Goal: Task Accomplishment & Management: Use online tool/utility

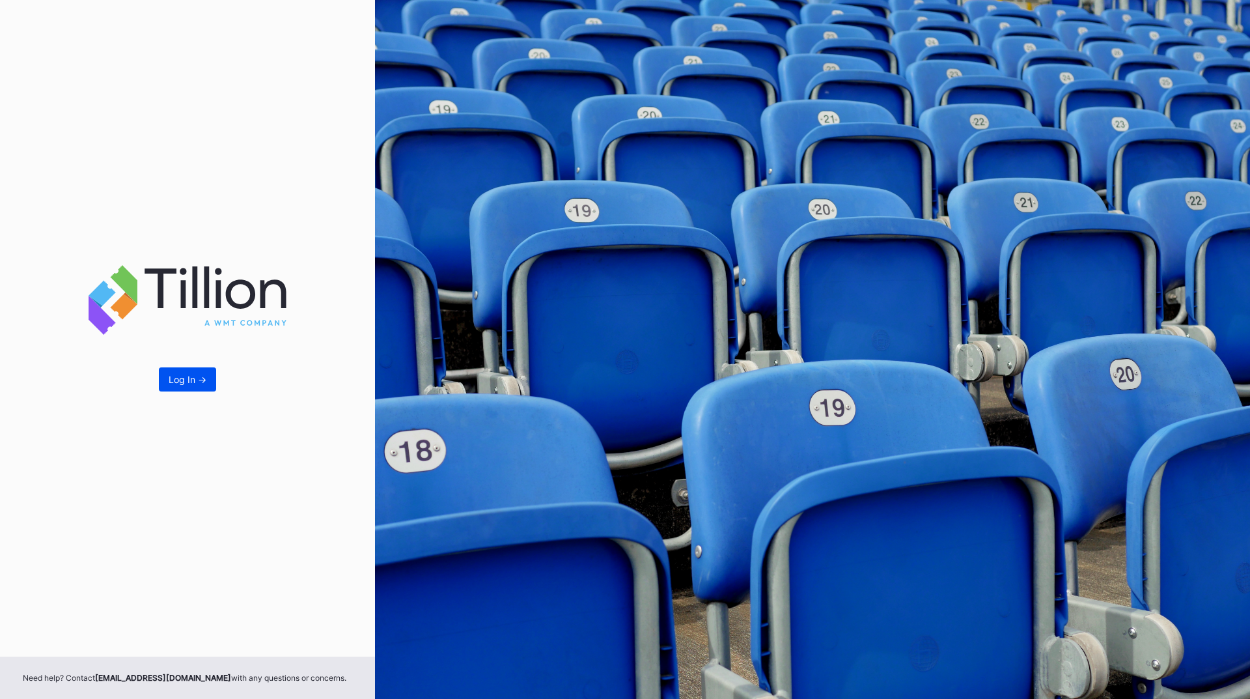
click at [181, 376] on div "Log In ->" at bounding box center [188, 379] width 38 height 11
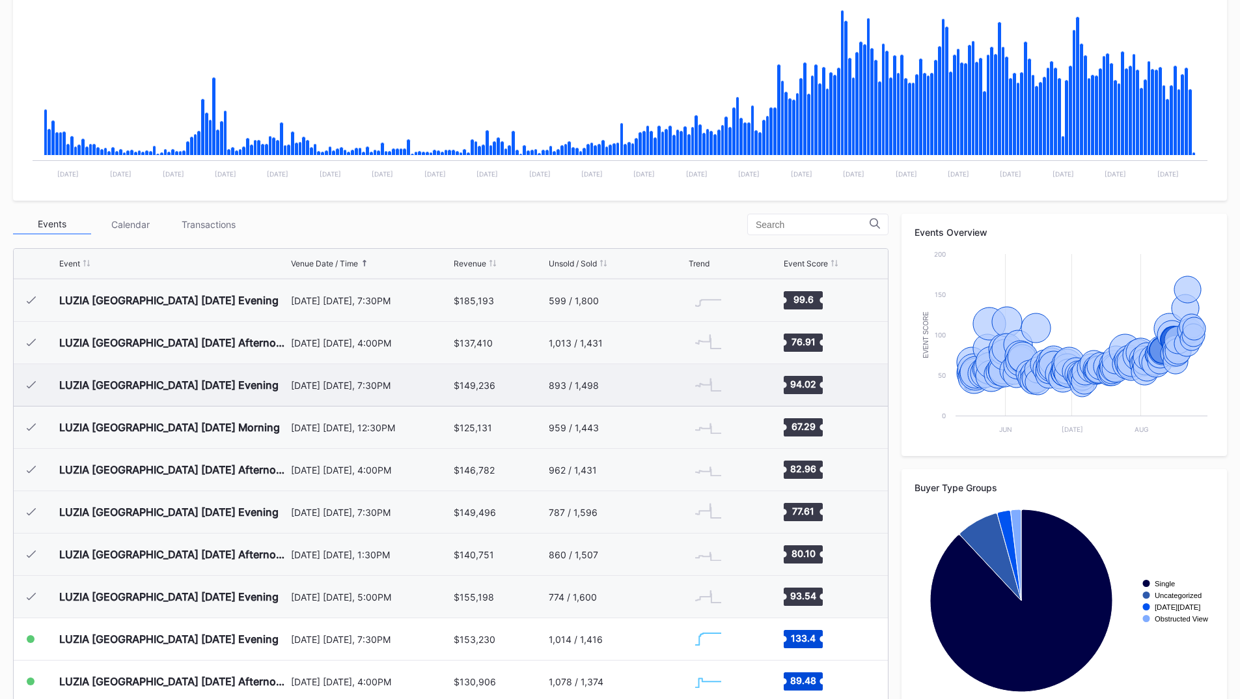
scroll to position [4610, 0]
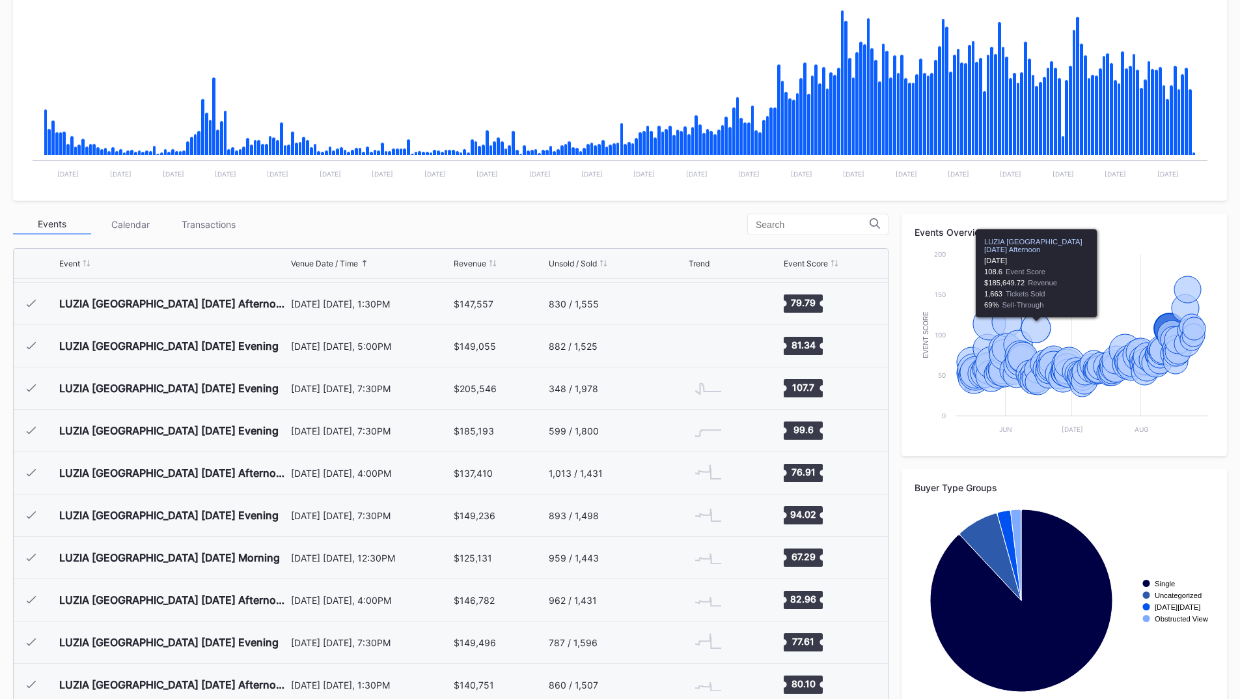
click at [1128, 211] on div "Periodic Revenue Cumulative Revenue Created with Highcharts 11.2.0 Chart title …" at bounding box center [620, 338] width 1240 height 772
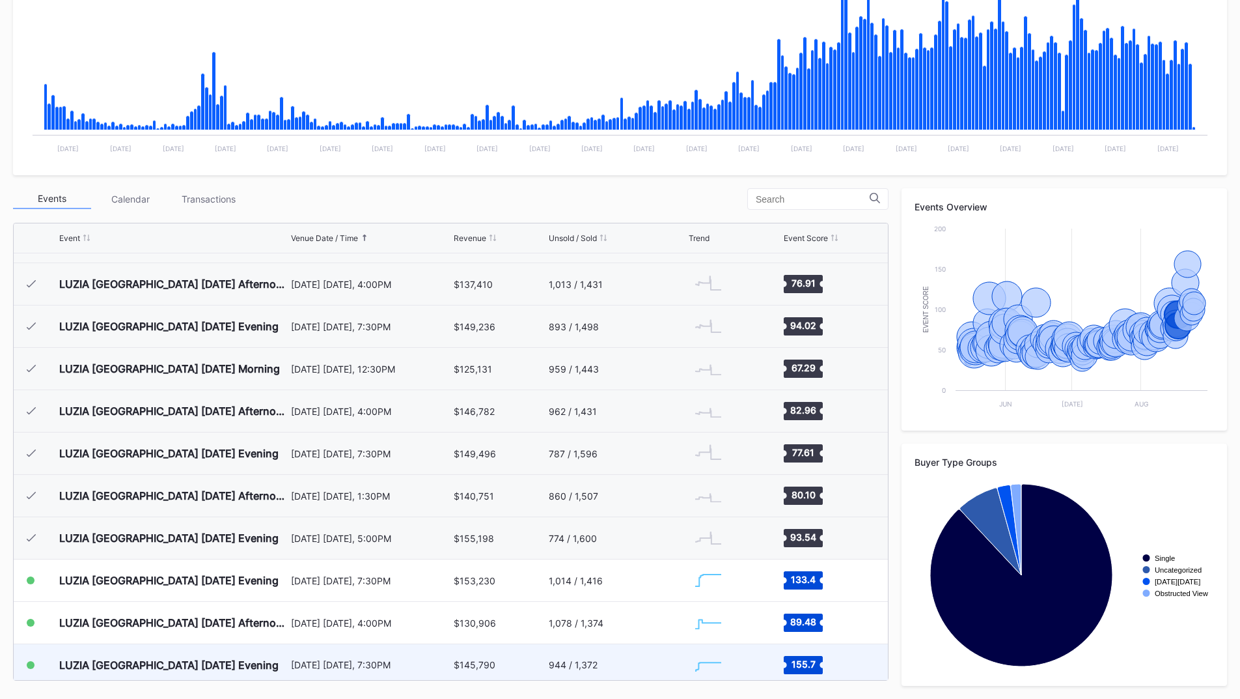
scroll to position [4903, 0]
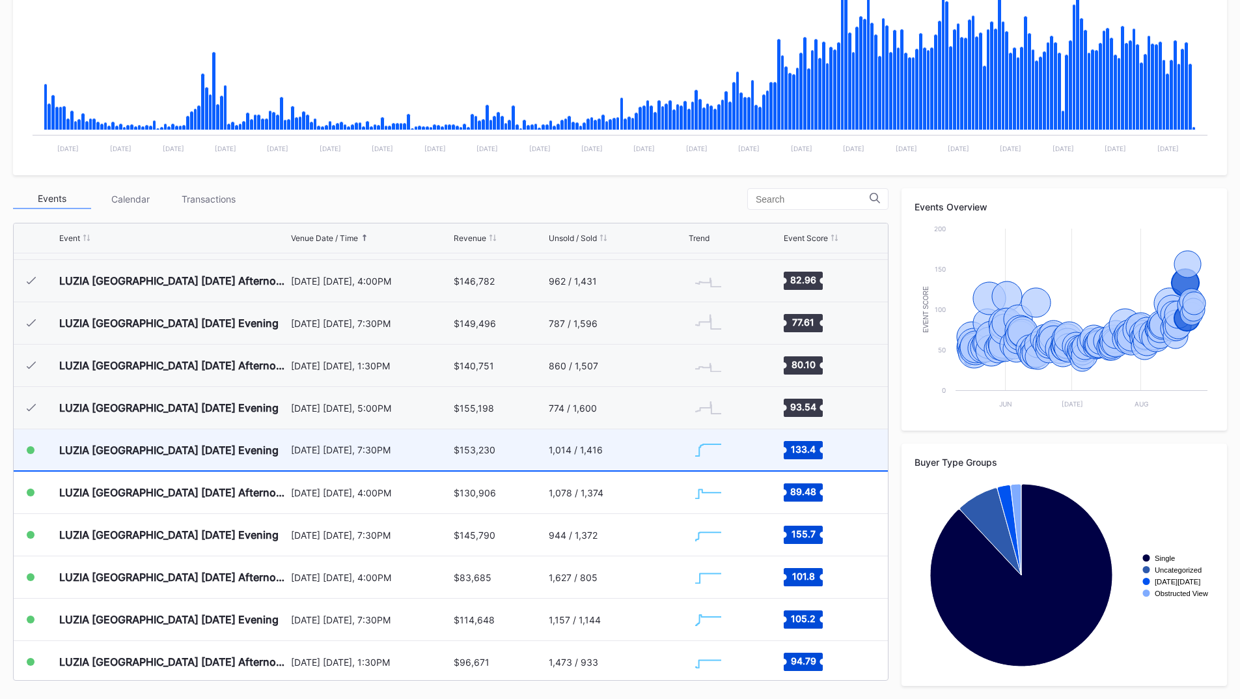
click at [549, 466] on div "1,014 / 1,416" at bounding box center [617, 449] width 137 height 41
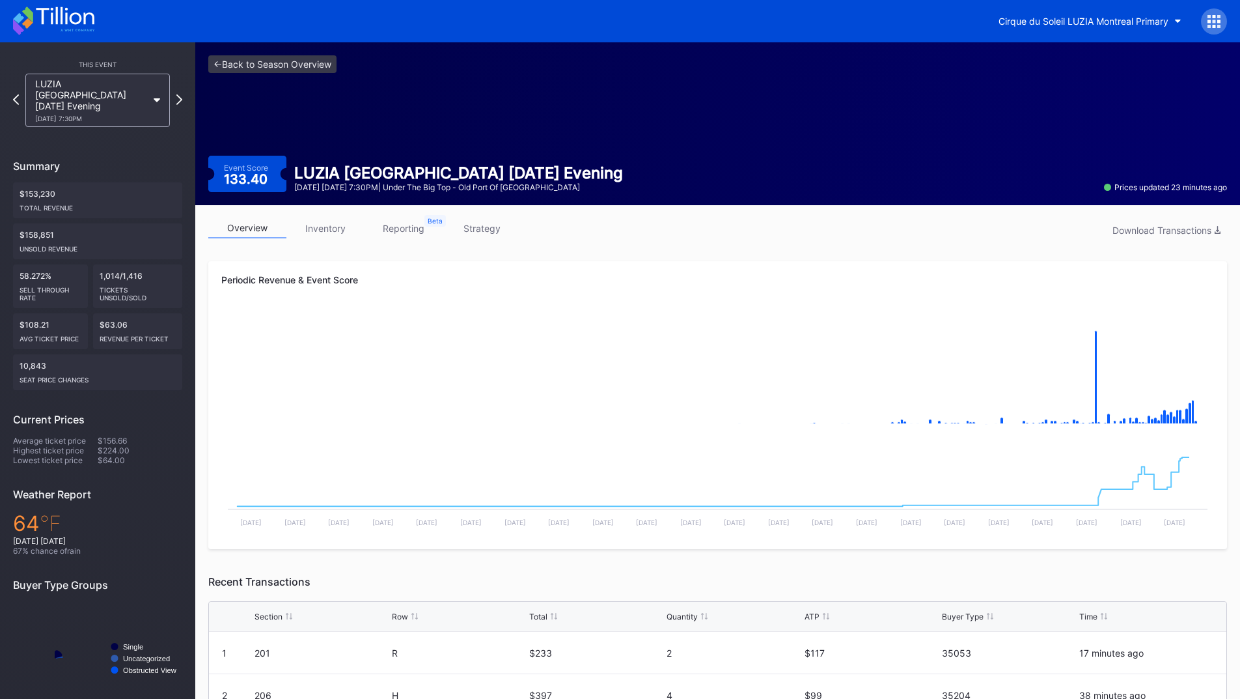
click at [406, 229] on link "reporting" at bounding box center [404, 228] width 78 height 20
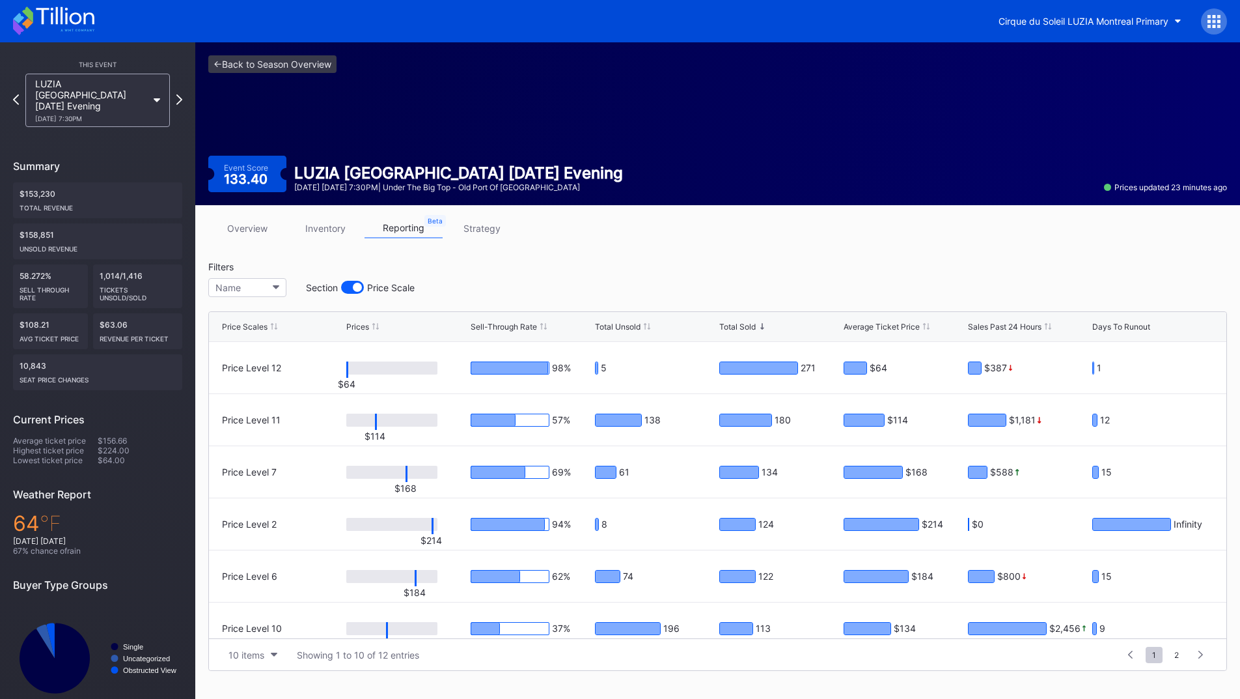
click at [49, 35] on icon at bounding box center [53, 21] width 81 height 29
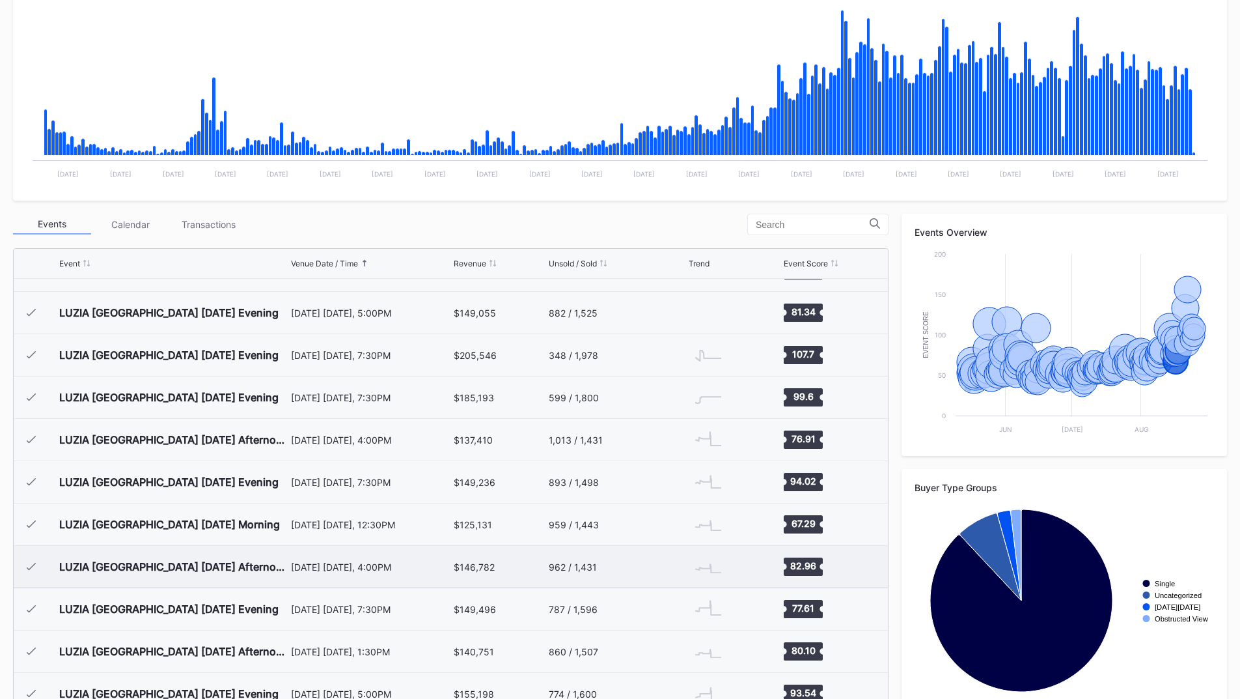
scroll to position [4773, 0]
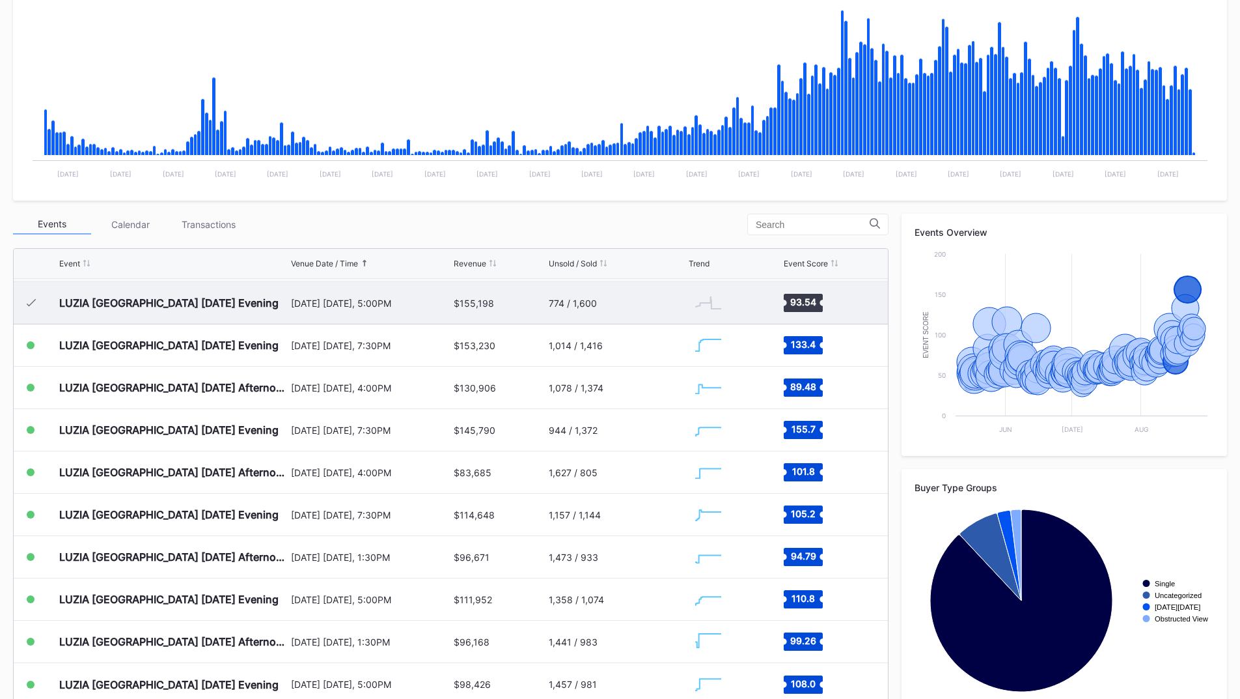
scroll to position [4903, 0]
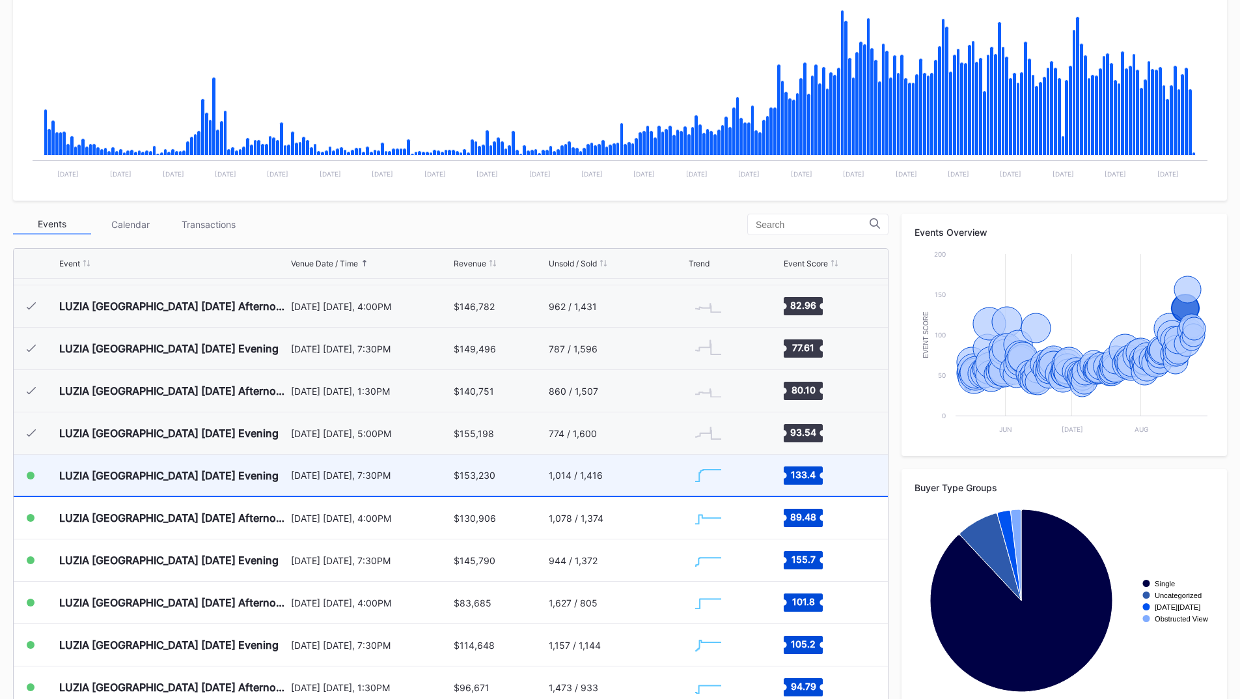
click at [402, 490] on div "[DATE] [DATE], 7:30PM" at bounding box center [371, 475] width 160 height 41
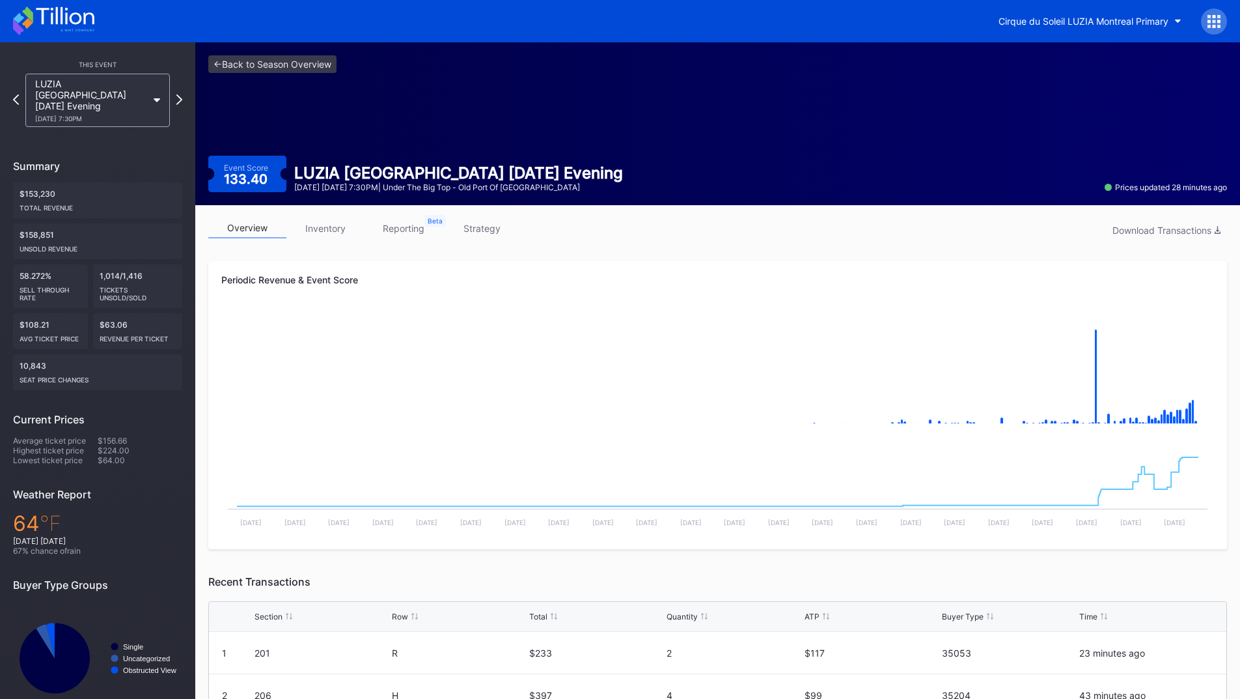
click at [329, 226] on link "inventory" at bounding box center [326, 228] width 78 height 20
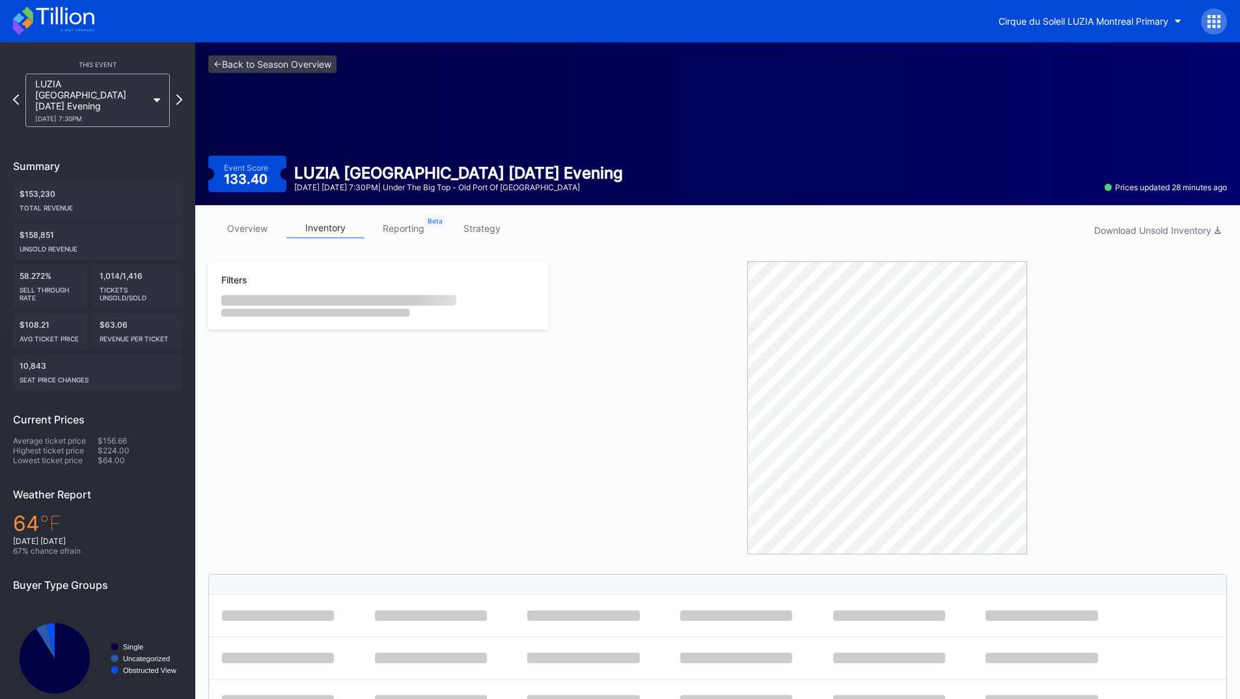
click at [428, 226] on link "reporting" at bounding box center [404, 228] width 78 height 20
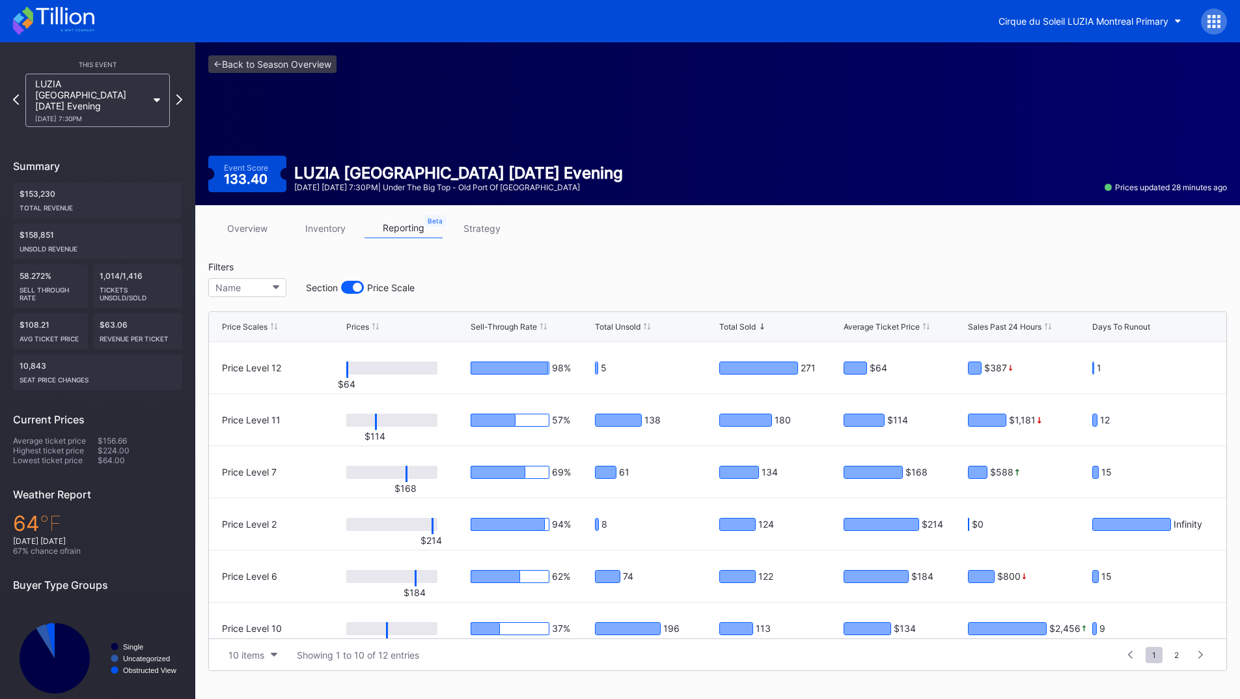
click at [470, 223] on link "strategy" at bounding box center [482, 228] width 78 height 20
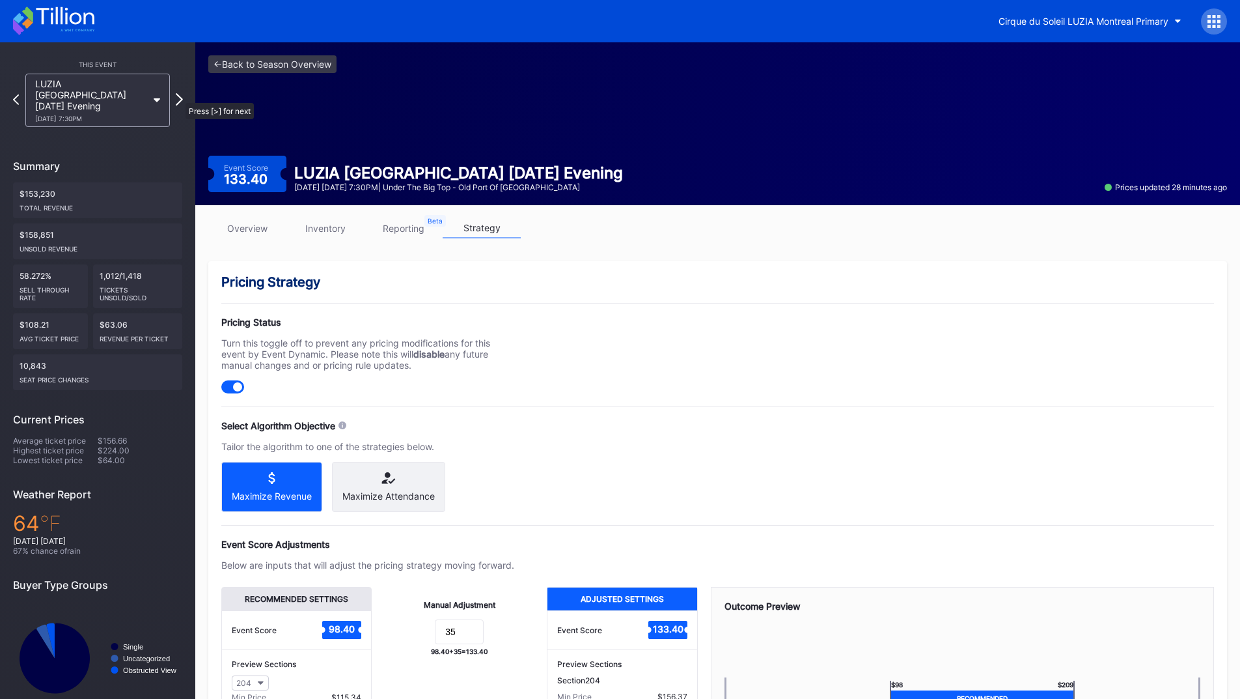
click at [179, 95] on icon at bounding box center [179, 99] width 7 height 12
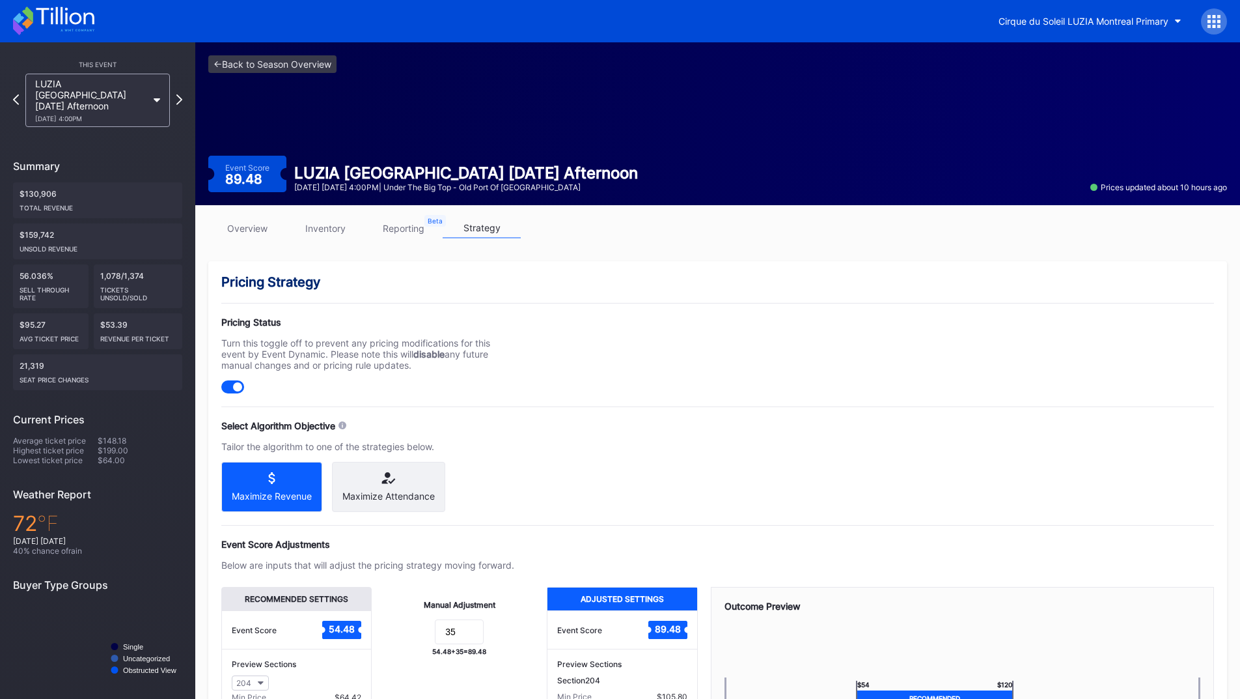
click at [52, 24] on icon at bounding box center [65, 16] width 58 height 18
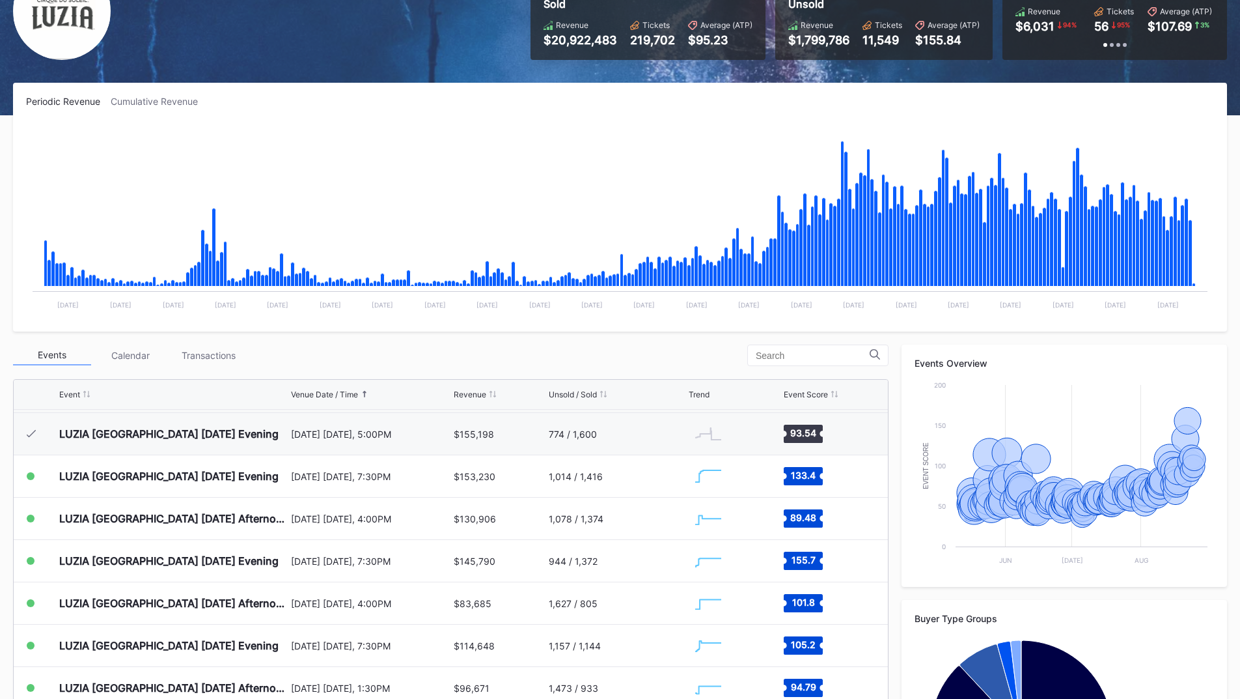
scroll to position [130, 0]
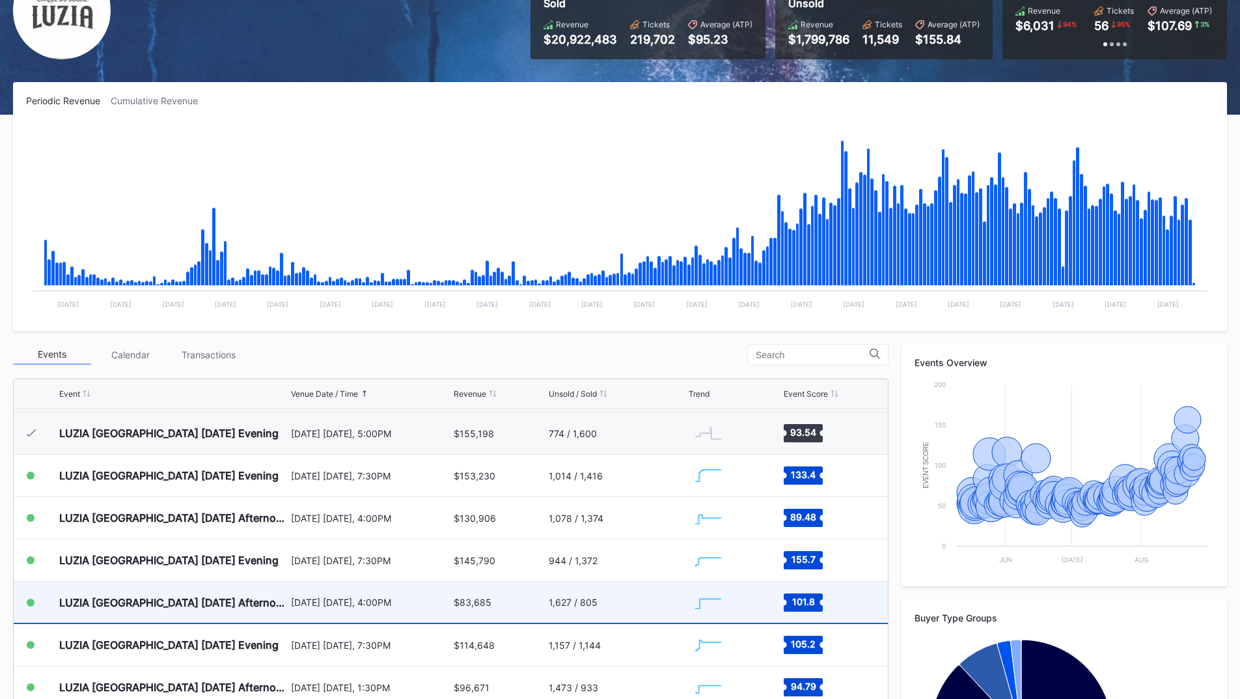
click at [317, 604] on div "[DATE] [DATE], 4:00PM" at bounding box center [371, 601] width 160 height 11
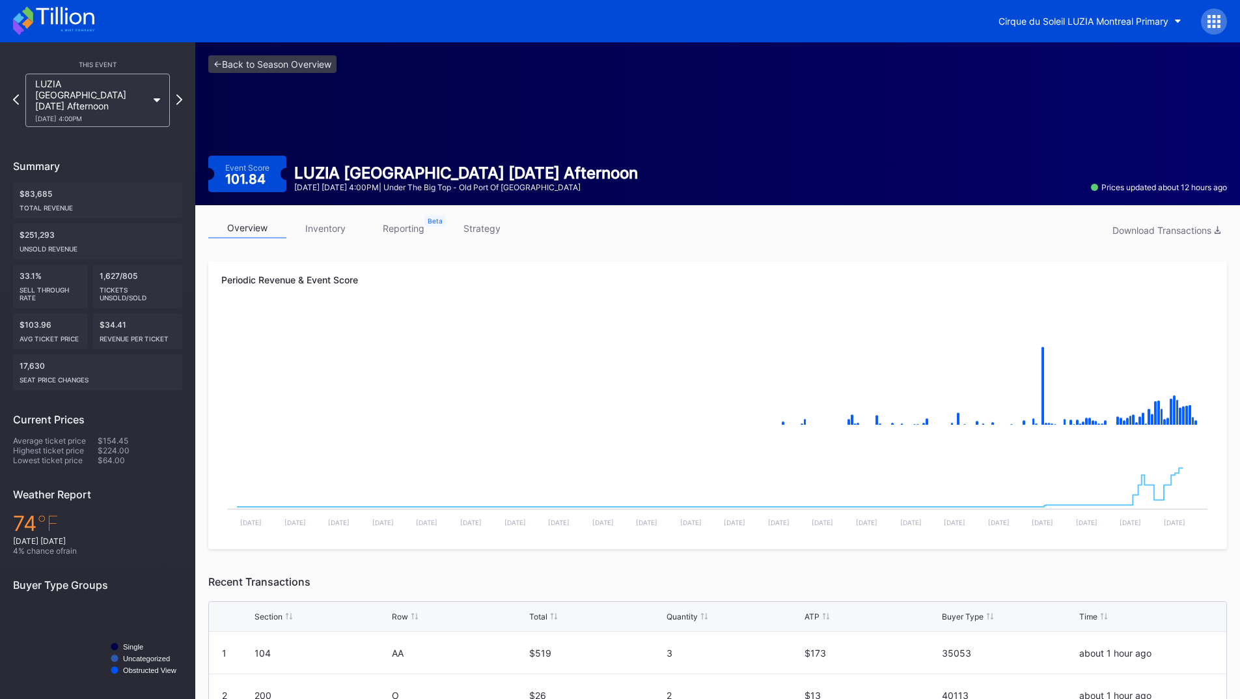
click at [486, 229] on link "strategy" at bounding box center [482, 228] width 78 height 20
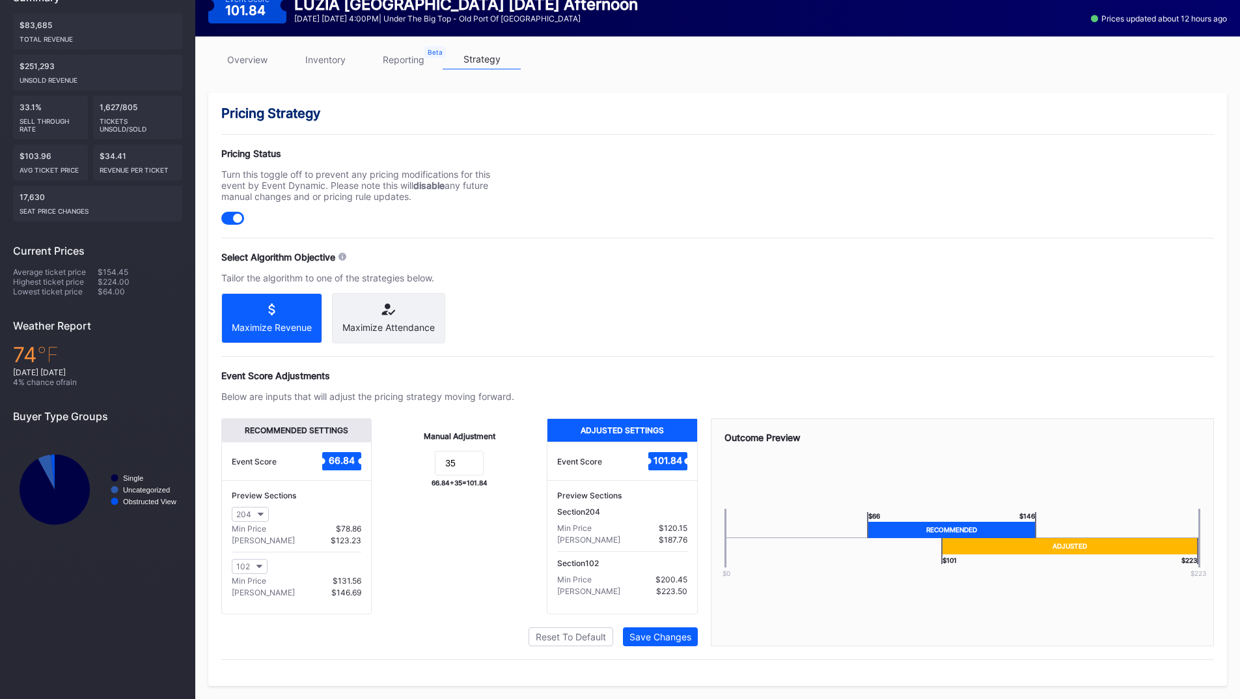
scroll to position [180, 0]
drag, startPoint x: 456, startPoint y: 460, endPoint x: 423, endPoint y: 462, distance: 32.6
click at [423, 462] on form "35" at bounding box center [459, 465] width 149 height 28
click at [456, 459] on input "35" at bounding box center [459, 463] width 49 height 25
click at [415, 464] on form "35" at bounding box center [459, 465] width 149 height 28
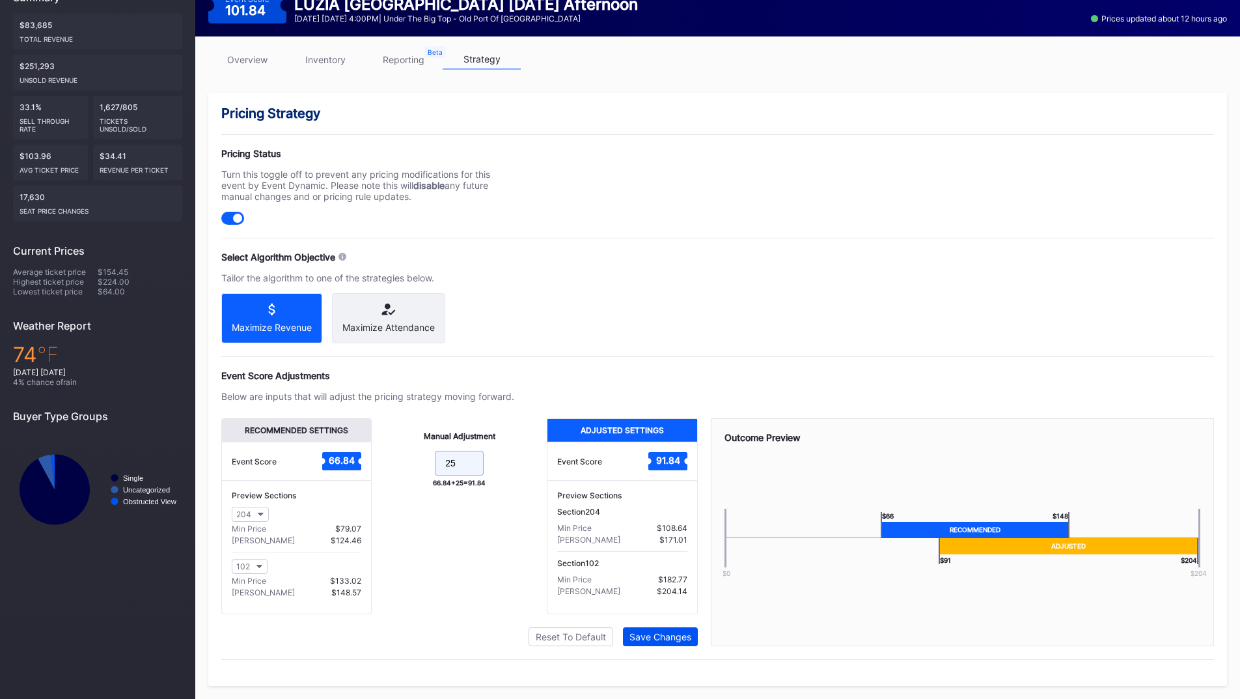
type input "25"
click at [639, 637] on div "Save Changes" at bounding box center [661, 636] width 62 height 11
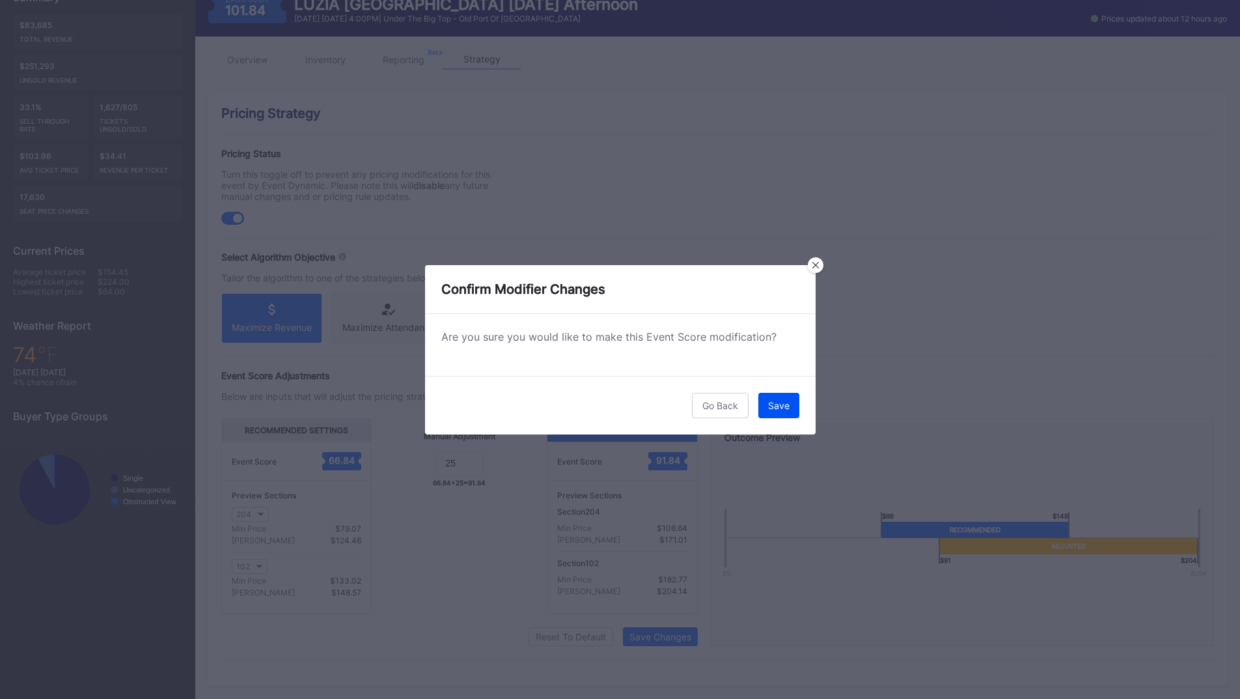
click at [778, 401] on div "Save" at bounding box center [778, 405] width 21 height 11
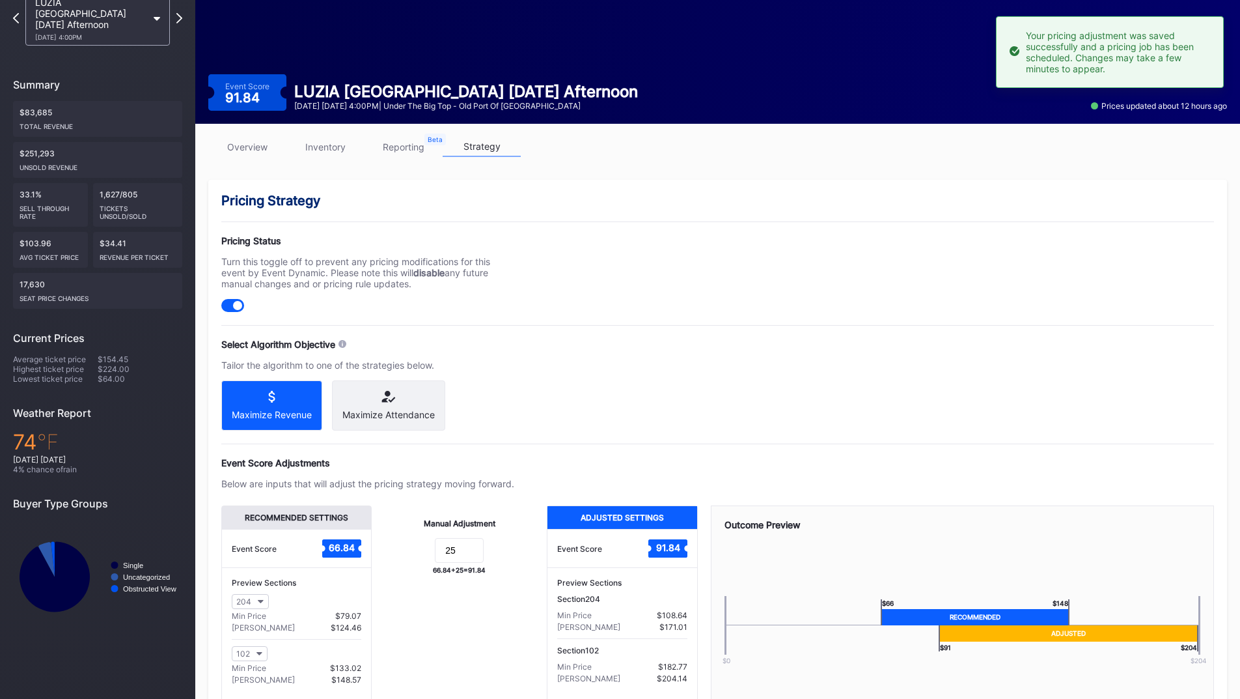
scroll to position [49, 0]
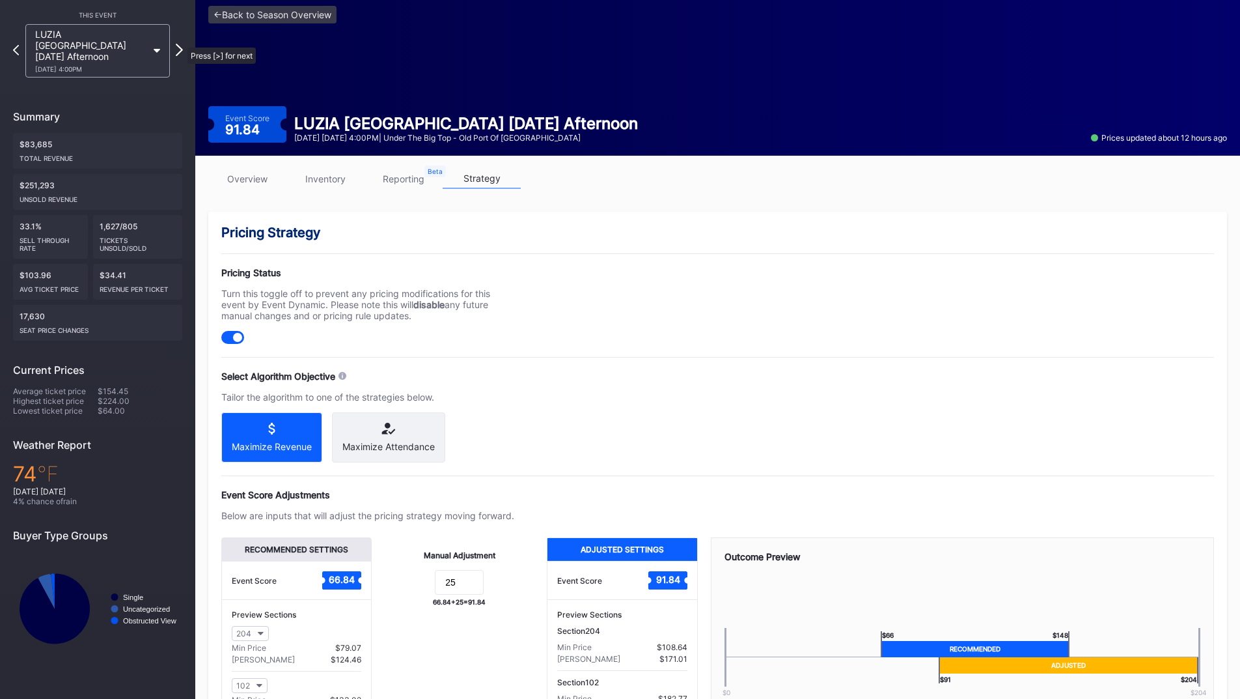
click at [181, 44] on icon at bounding box center [179, 50] width 7 height 12
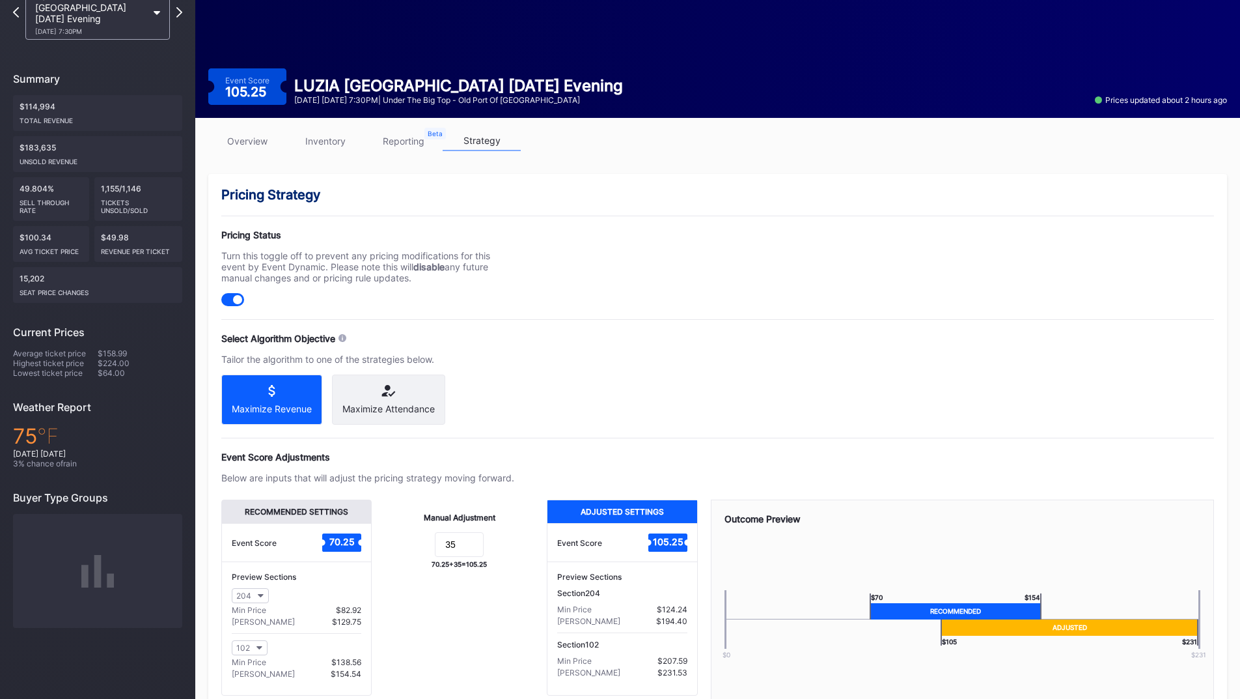
scroll to position [130, 0]
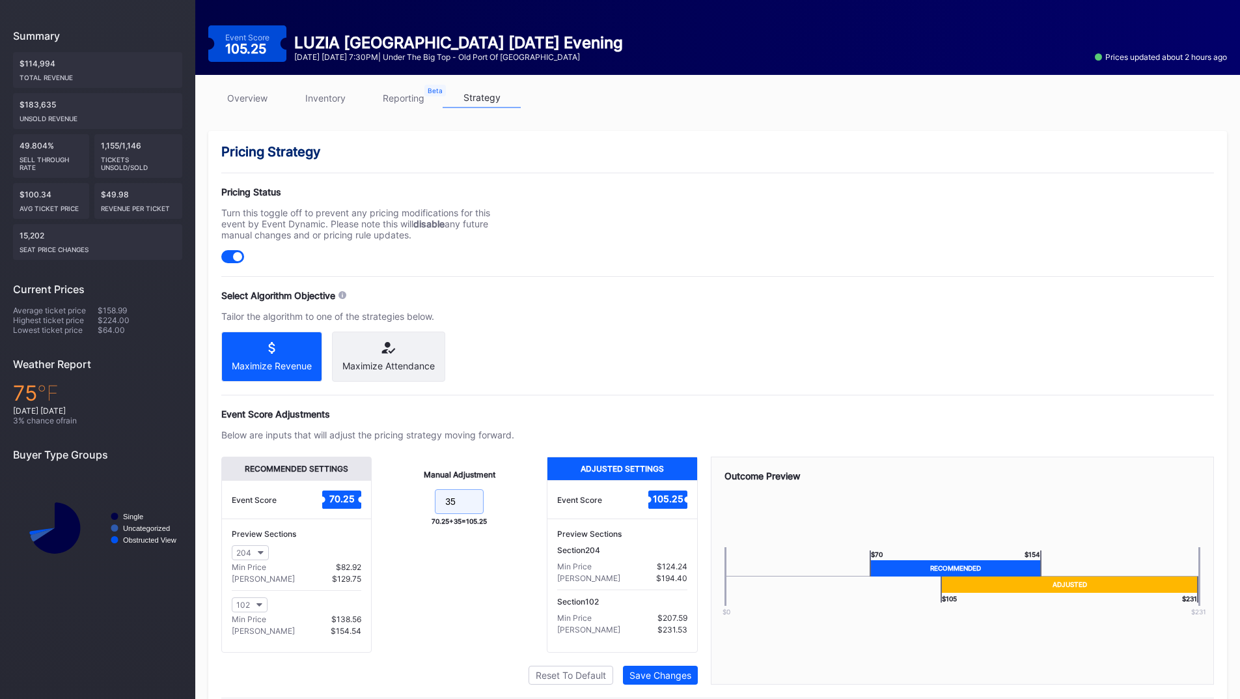
drag, startPoint x: 404, startPoint y: 514, endPoint x: 397, endPoint y: 514, distance: 7.2
click at [397, 514] on form "35" at bounding box center [459, 503] width 149 height 28
type input "25"
click at [658, 680] on div "Save Changes" at bounding box center [661, 674] width 62 height 11
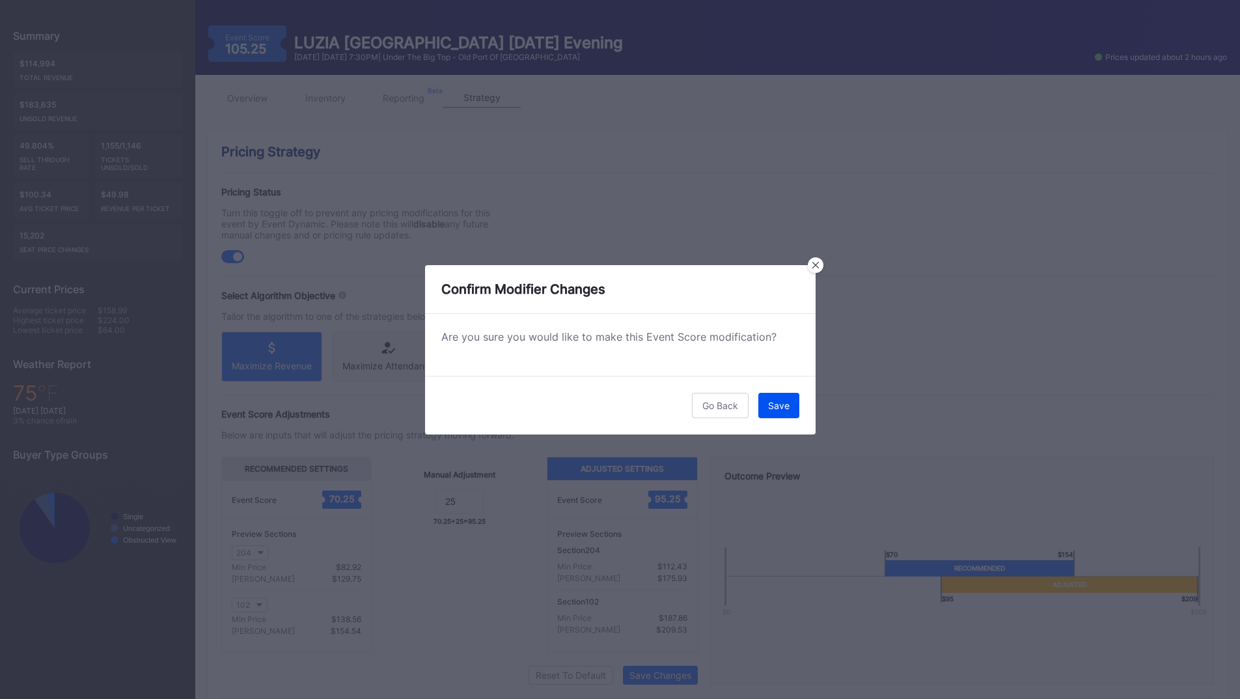
click at [779, 408] on div "Save" at bounding box center [778, 405] width 21 height 11
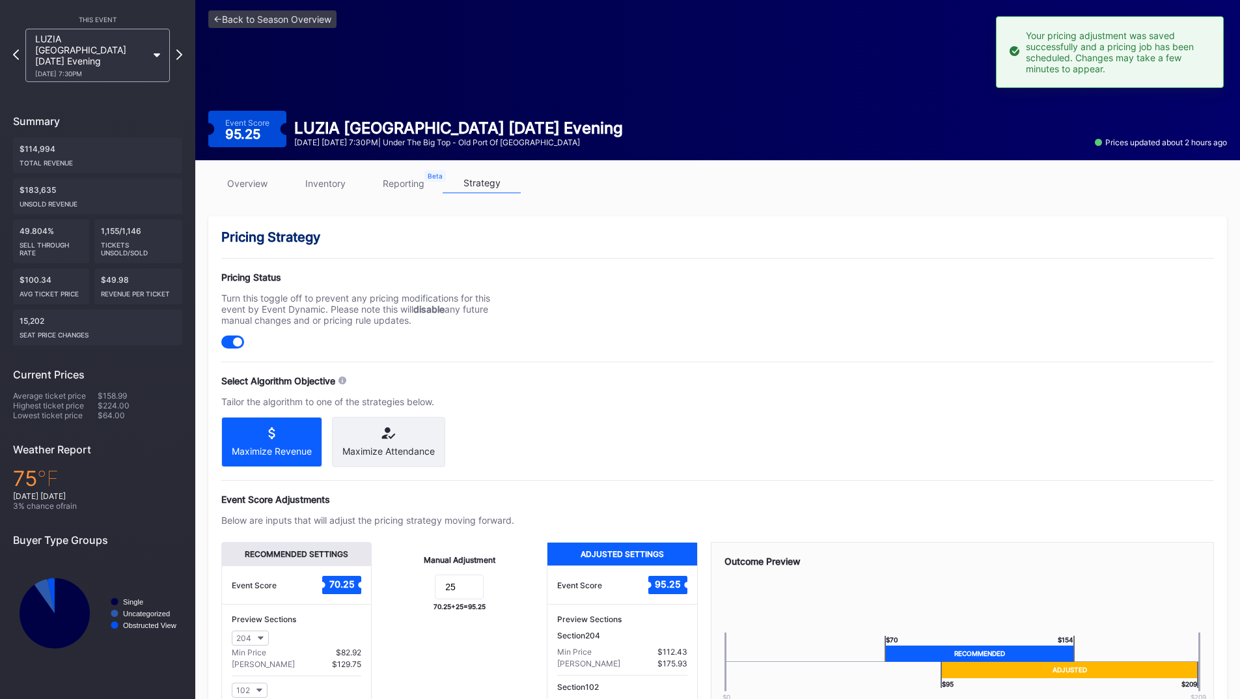
scroll to position [0, 0]
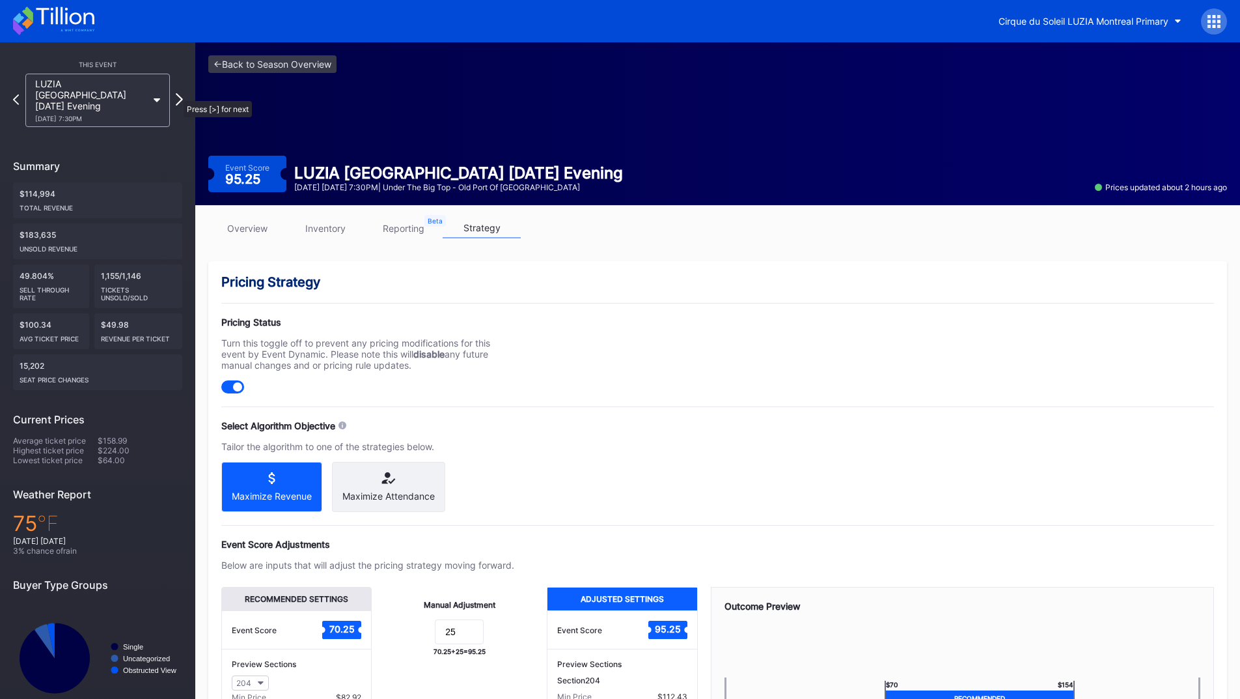
click at [177, 94] on icon at bounding box center [179, 99] width 7 height 12
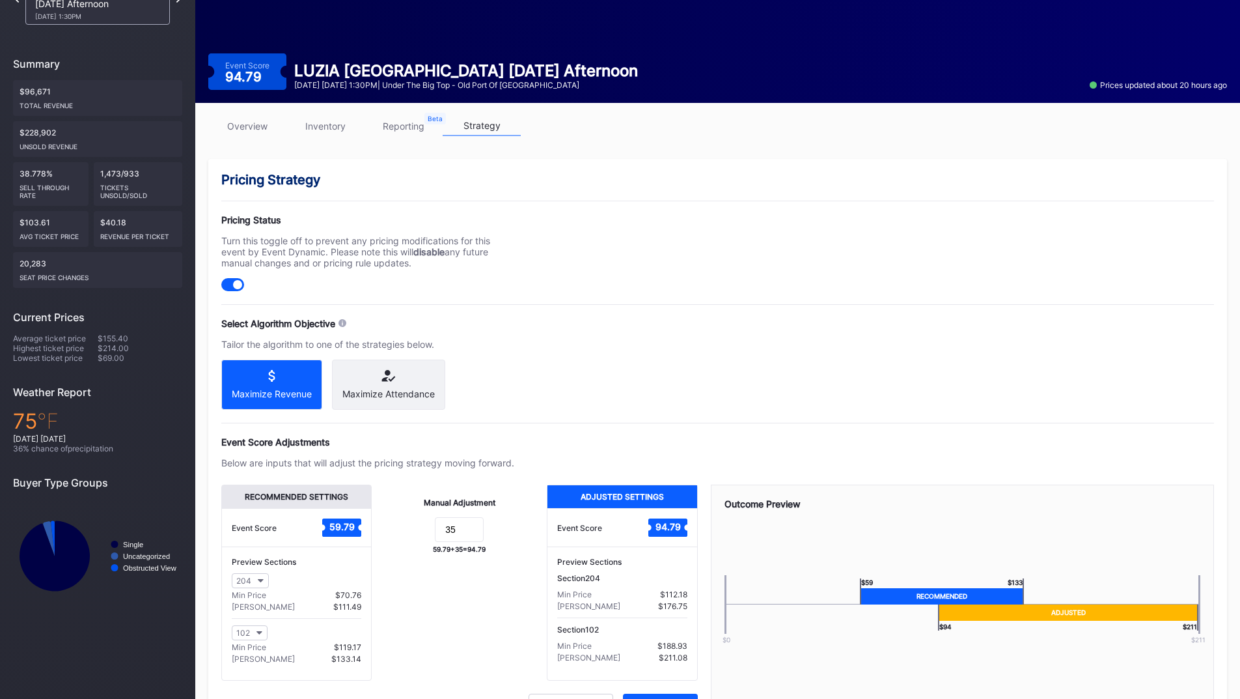
scroll to position [130, 0]
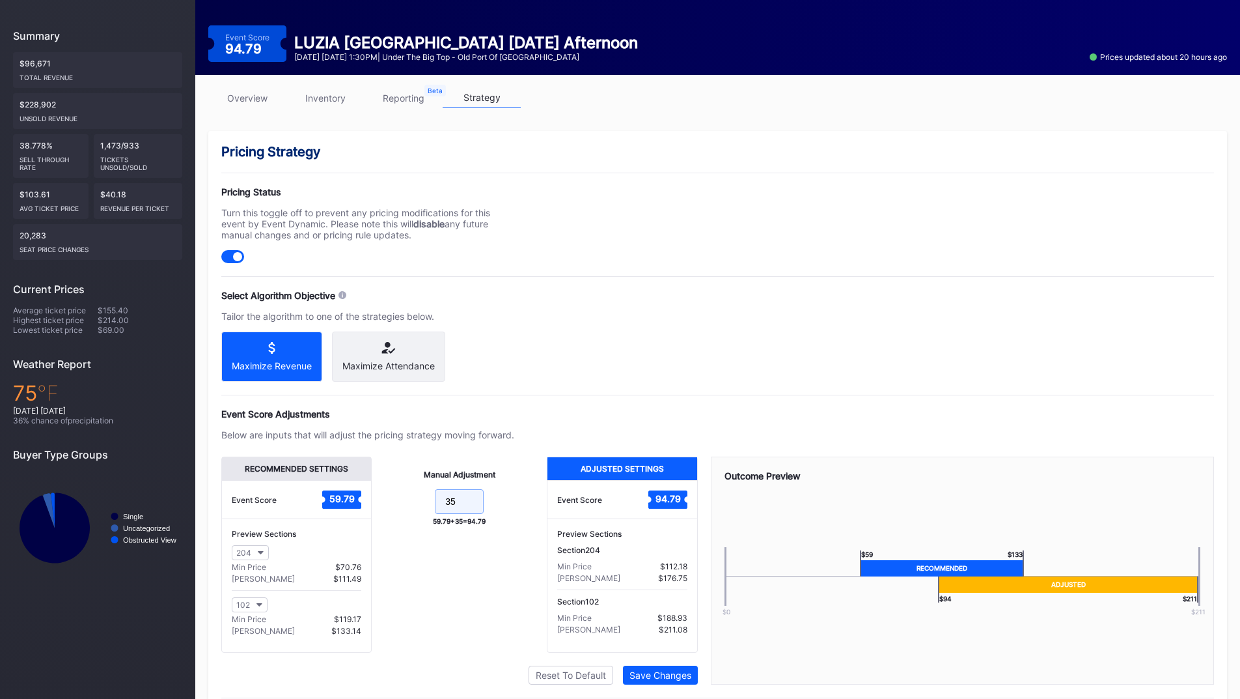
drag, startPoint x: 474, startPoint y: 524, endPoint x: 396, endPoint y: 517, distance: 78.4
click at [397, 517] on form "35" at bounding box center [459, 503] width 149 height 28
type input "25"
click at [661, 680] on div "Save Changes" at bounding box center [661, 674] width 62 height 11
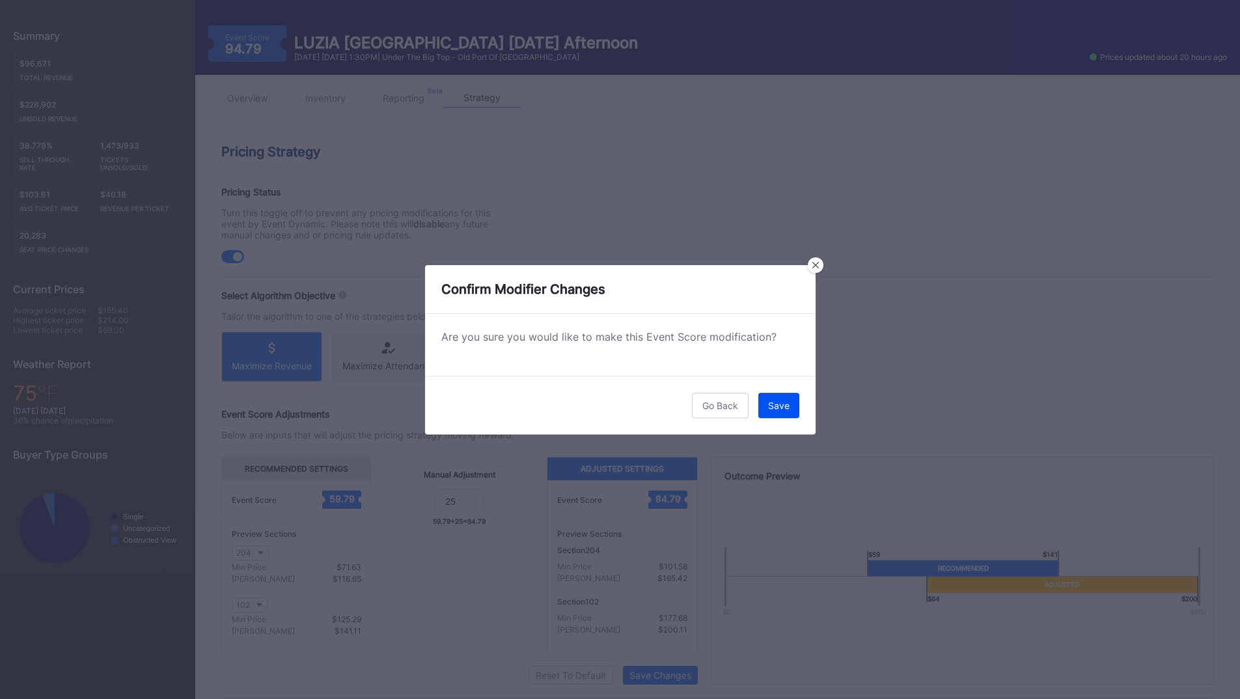
click at [773, 412] on button "Save" at bounding box center [779, 405] width 41 height 25
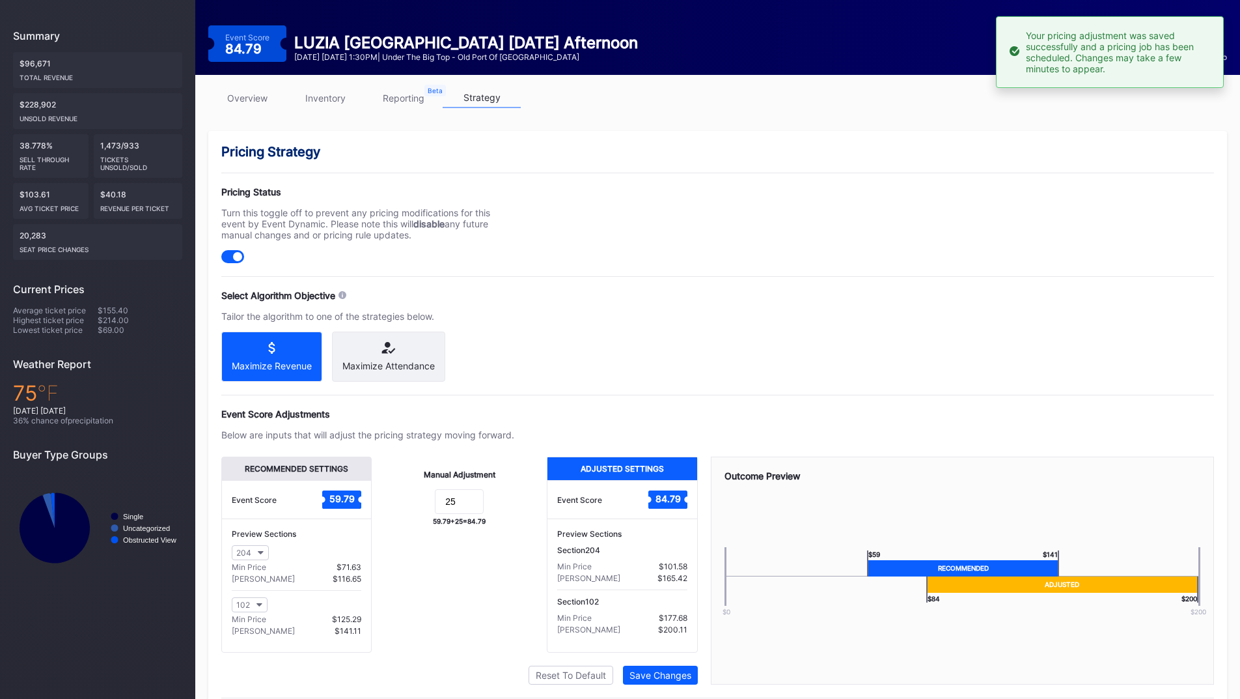
scroll to position [0, 0]
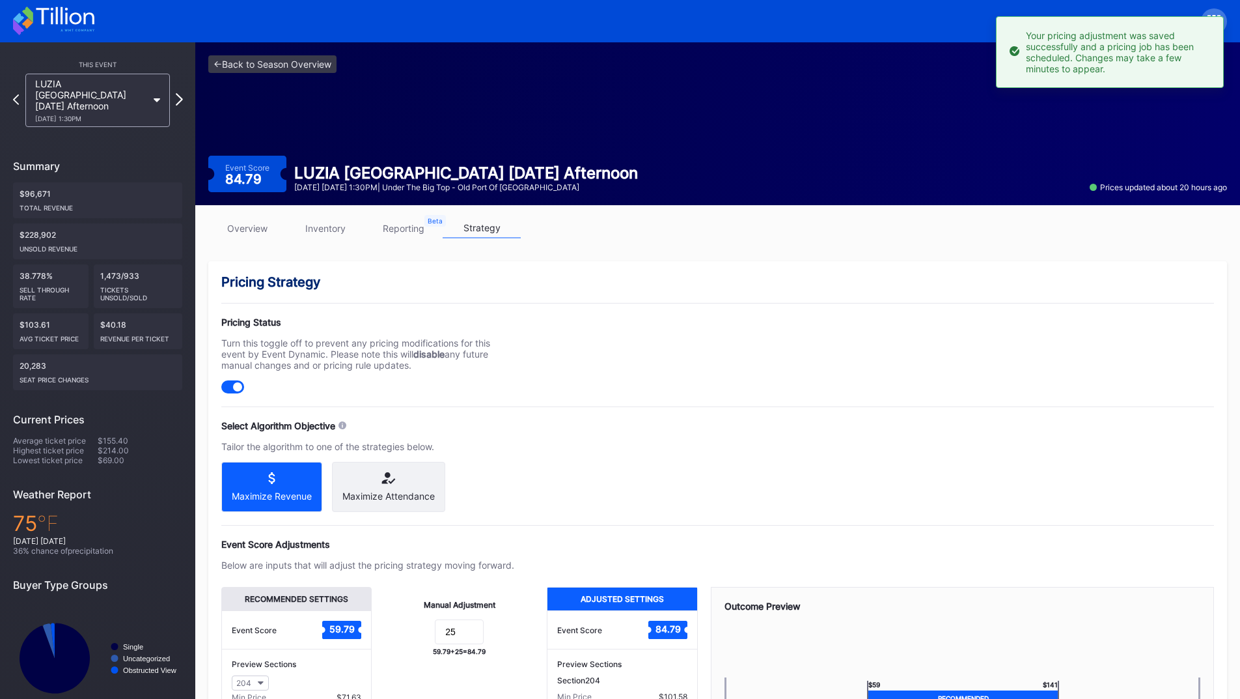
click at [176, 94] on icon at bounding box center [179, 99] width 7 height 12
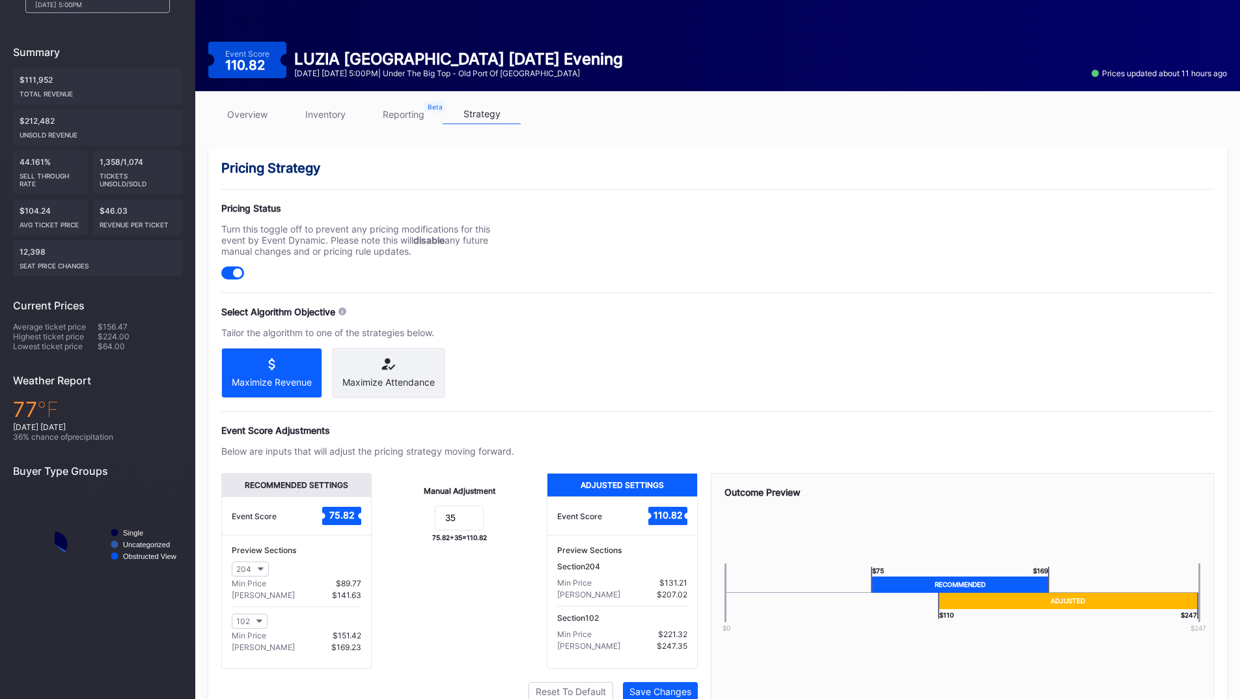
scroll to position [130, 0]
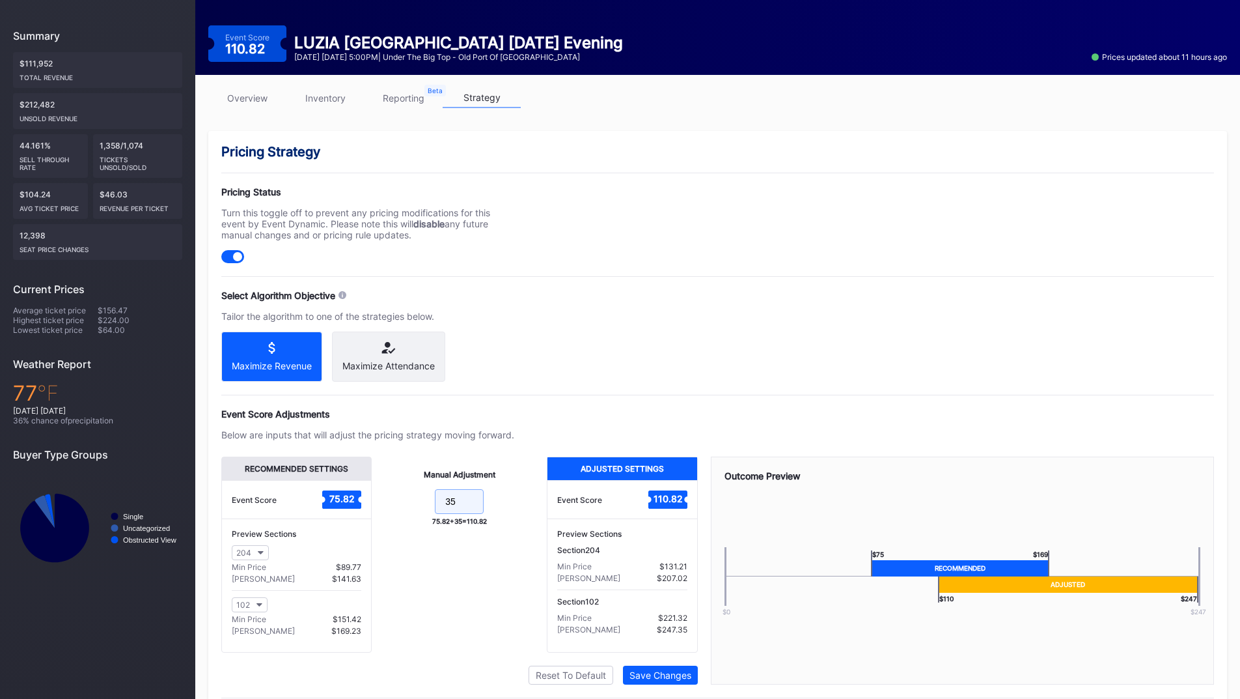
drag, startPoint x: 469, startPoint y: 509, endPoint x: 364, endPoint y: 471, distance: 111.4
click at [356, 502] on div "Recommended Settings Event Score 75.82 Preview Sections 204 Min Price $89.77 Ma…" at bounding box center [459, 554] width 477 height 196
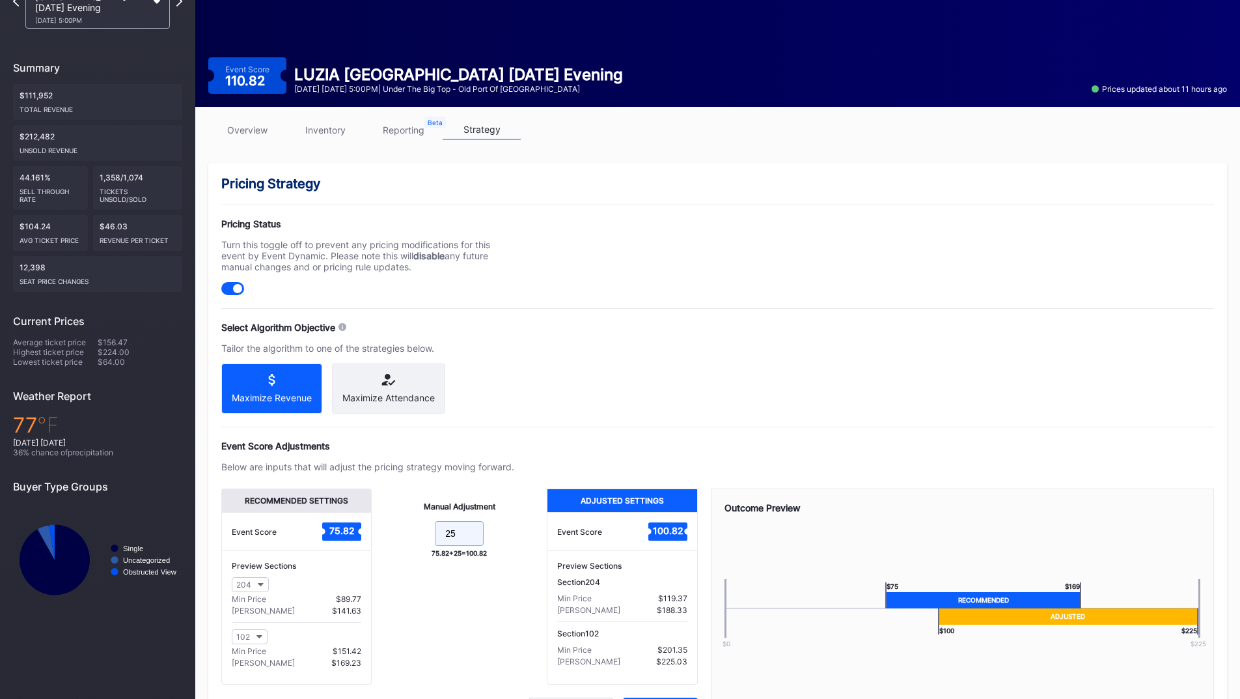
scroll to position [180, 0]
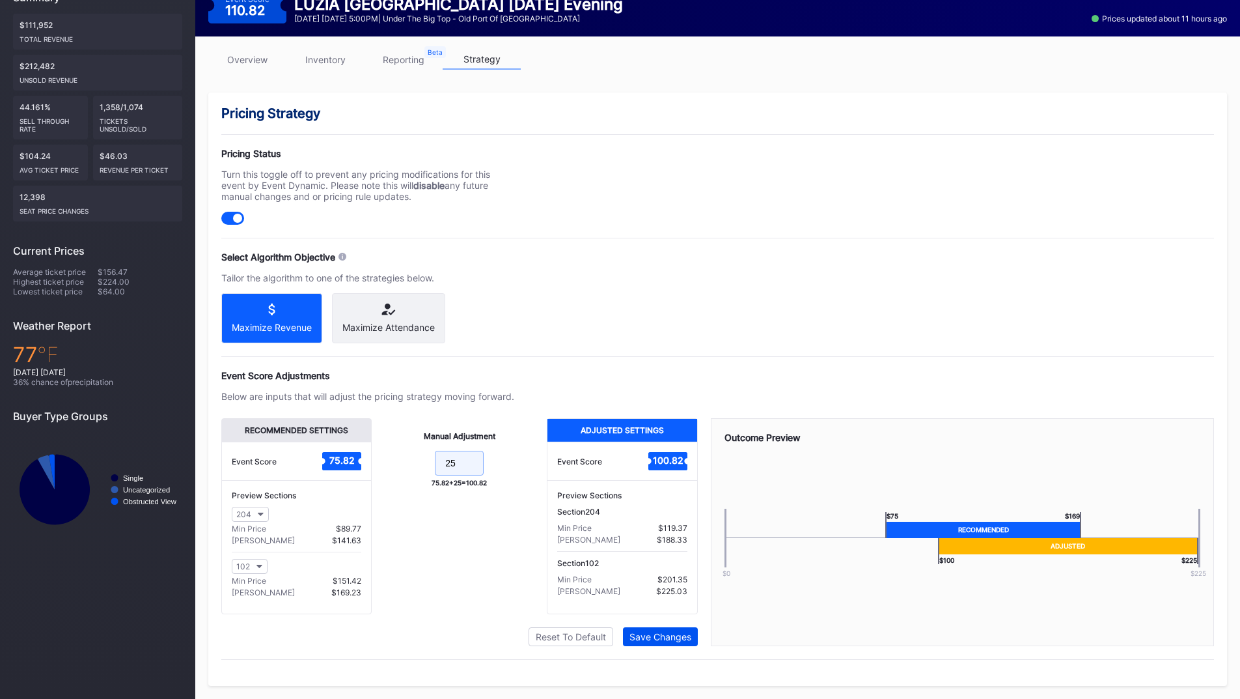
type input "25"
click at [648, 638] on div "Save Changes" at bounding box center [661, 636] width 62 height 11
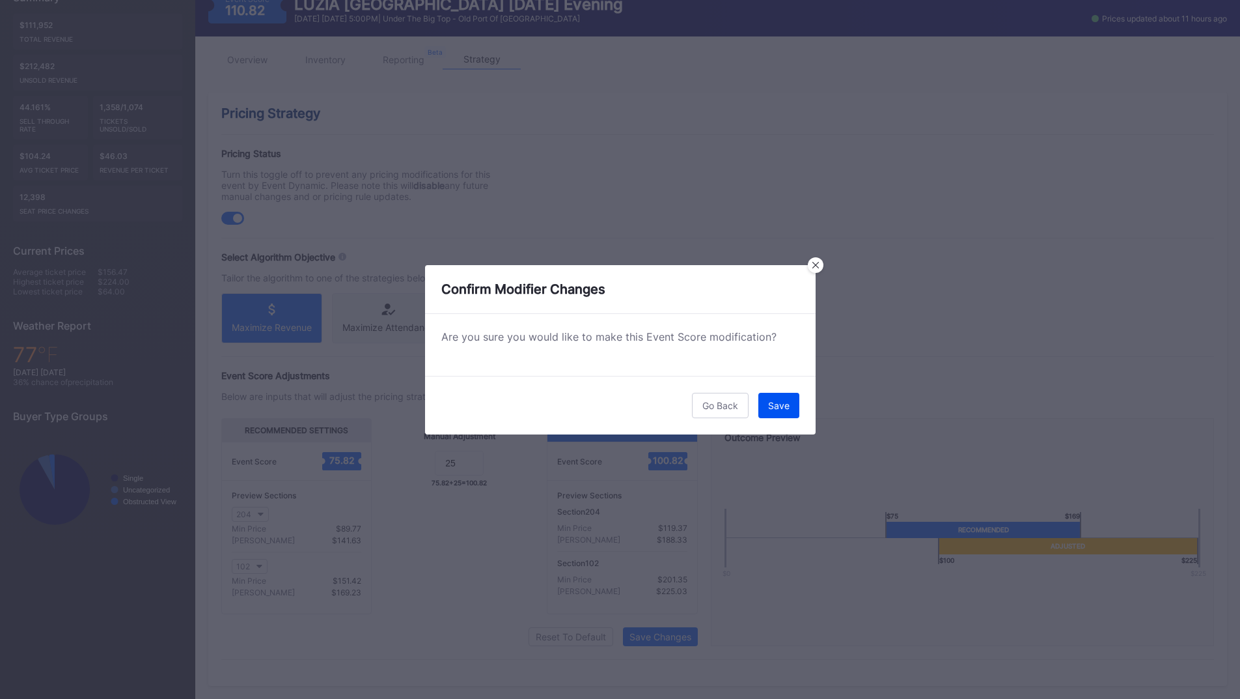
click at [775, 402] on div "Save" at bounding box center [778, 405] width 21 height 11
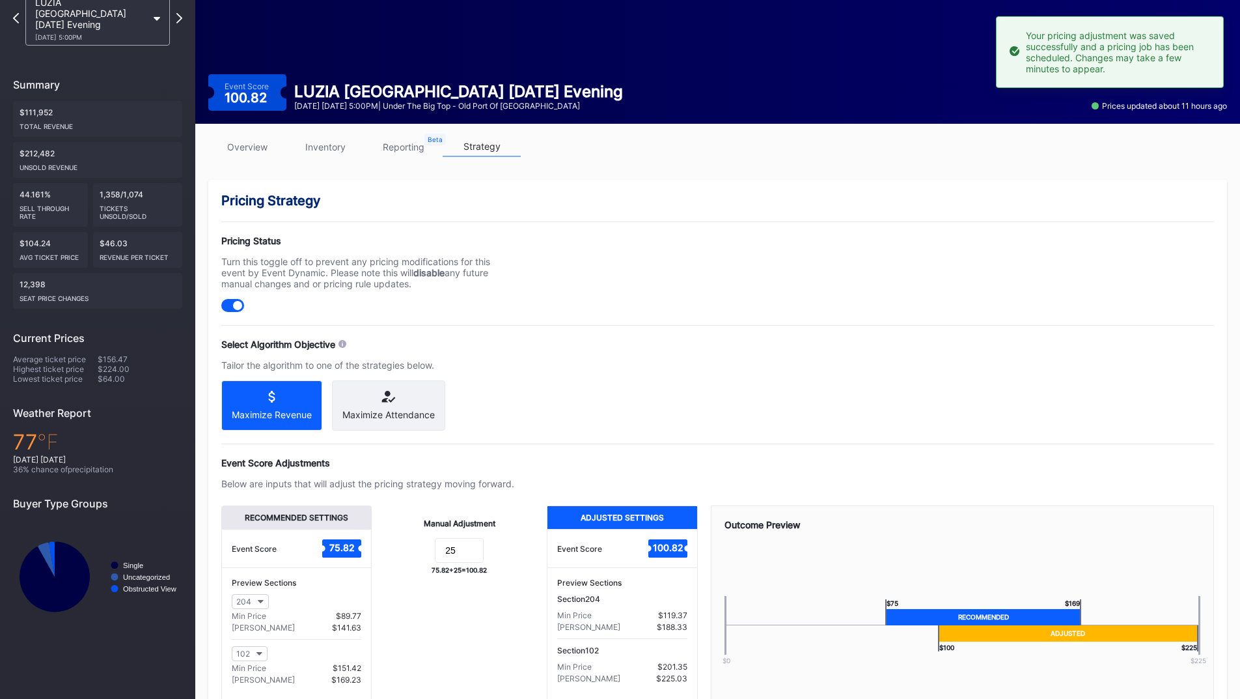
scroll to position [49, 0]
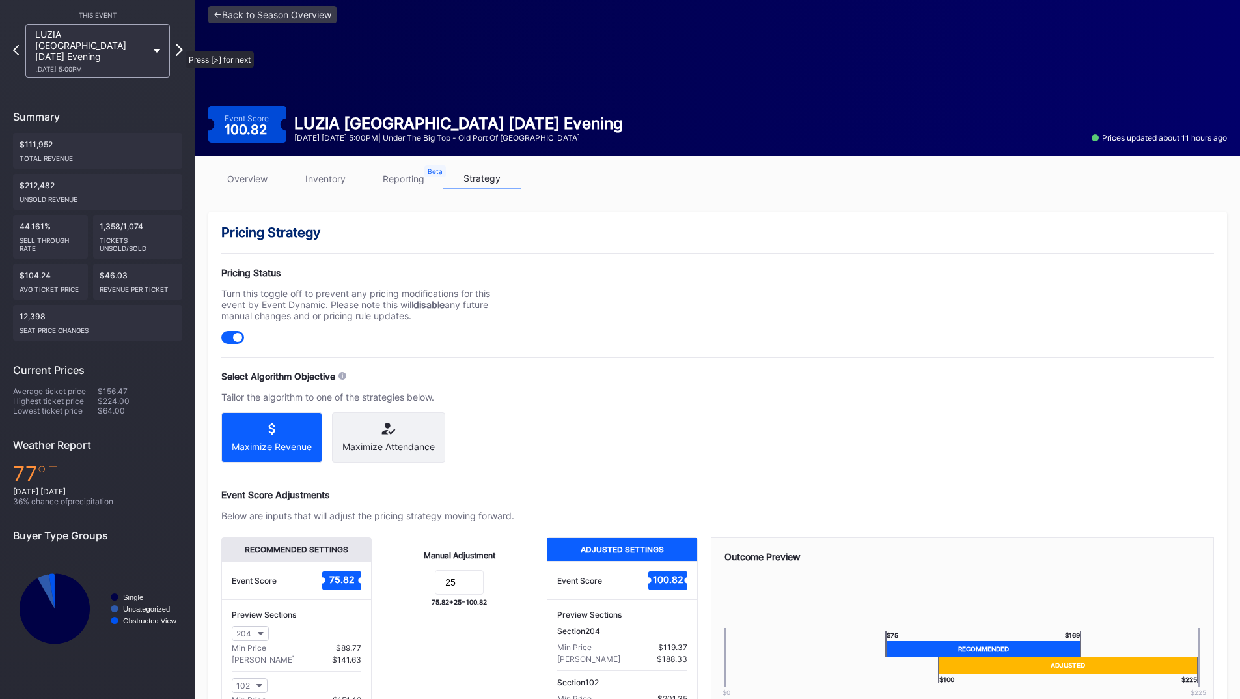
click at [179, 45] on icon at bounding box center [179, 50] width 7 height 12
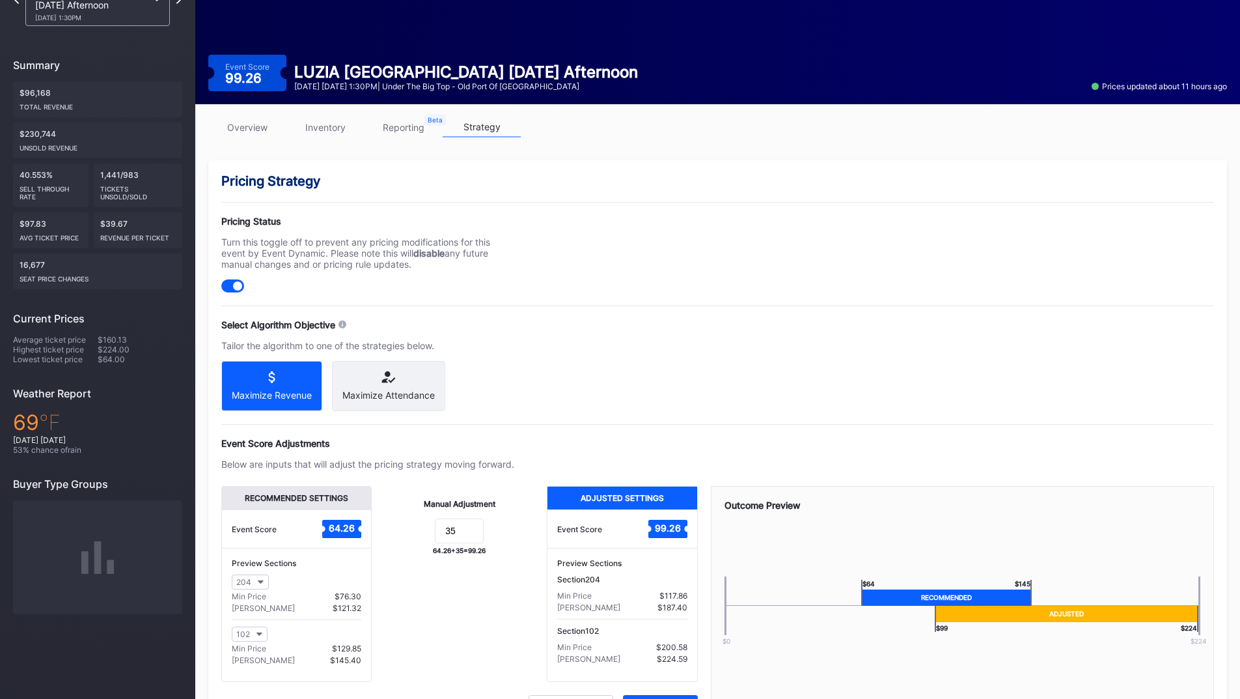
scroll to position [130, 0]
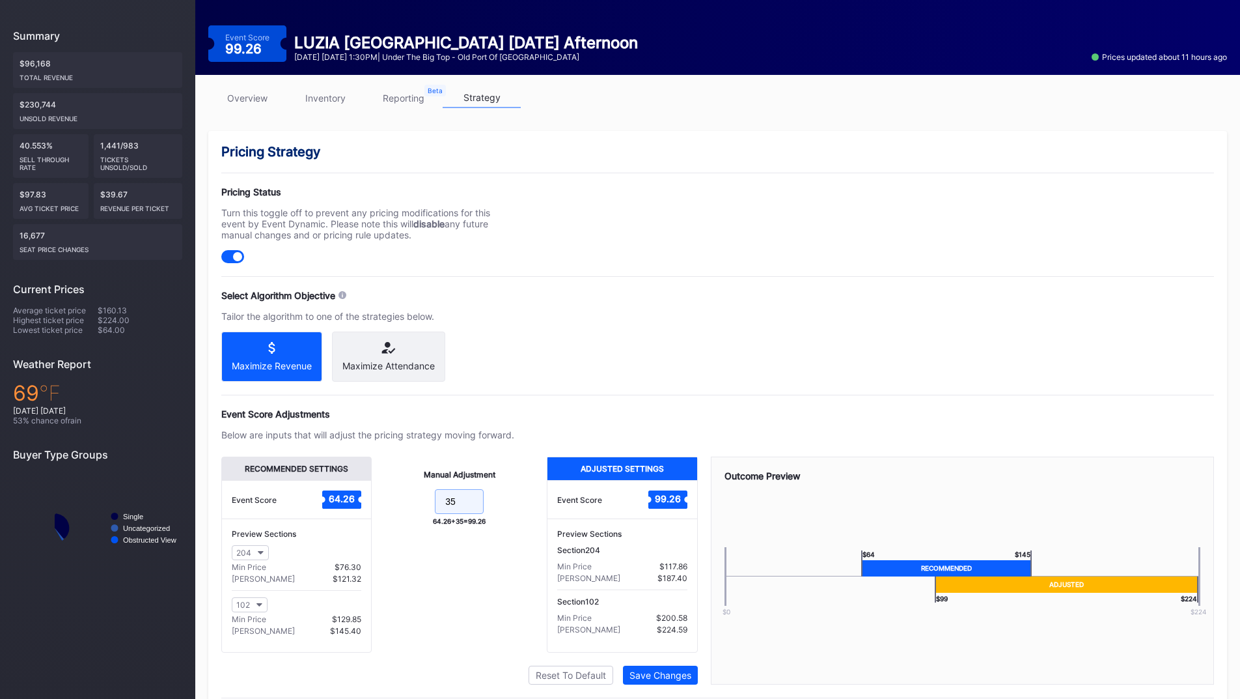
drag, startPoint x: 469, startPoint y: 523, endPoint x: 437, endPoint y: 438, distance: 90.5
click at [400, 516] on form "35" at bounding box center [459, 503] width 149 height 28
type input "25"
click at [658, 680] on div "Save Changes" at bounding box center [661, 674] width 62 height 11
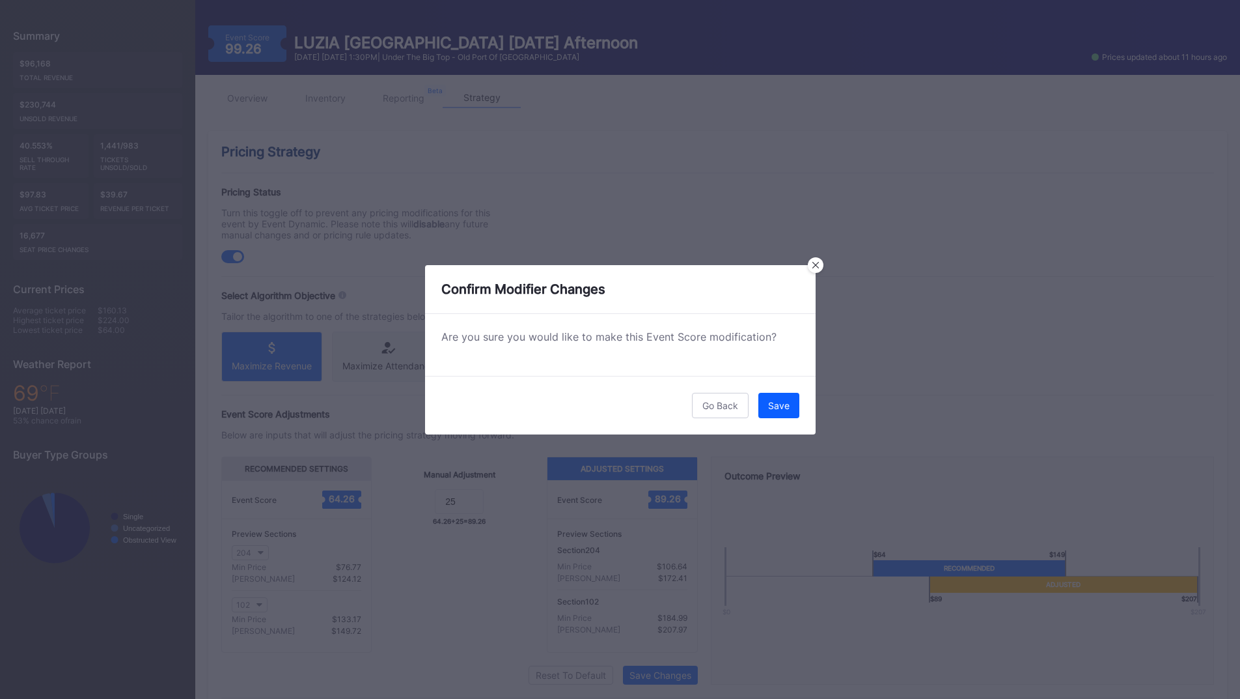
click at [785, 419] on div "Go Back Save" at bounding box center [620, 405] width 391 height 59
click at [777, 404] on div "Save" at bounding box center [778, 405] width 21 height 11
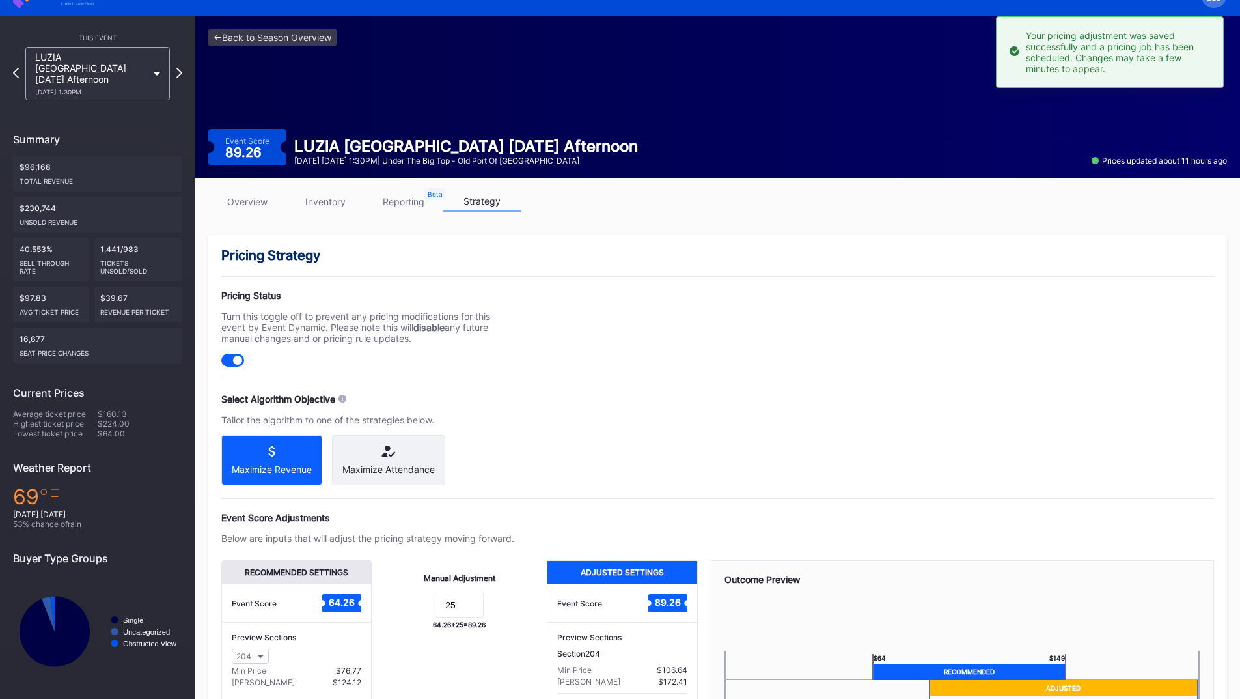
scroll to position [0, 0]
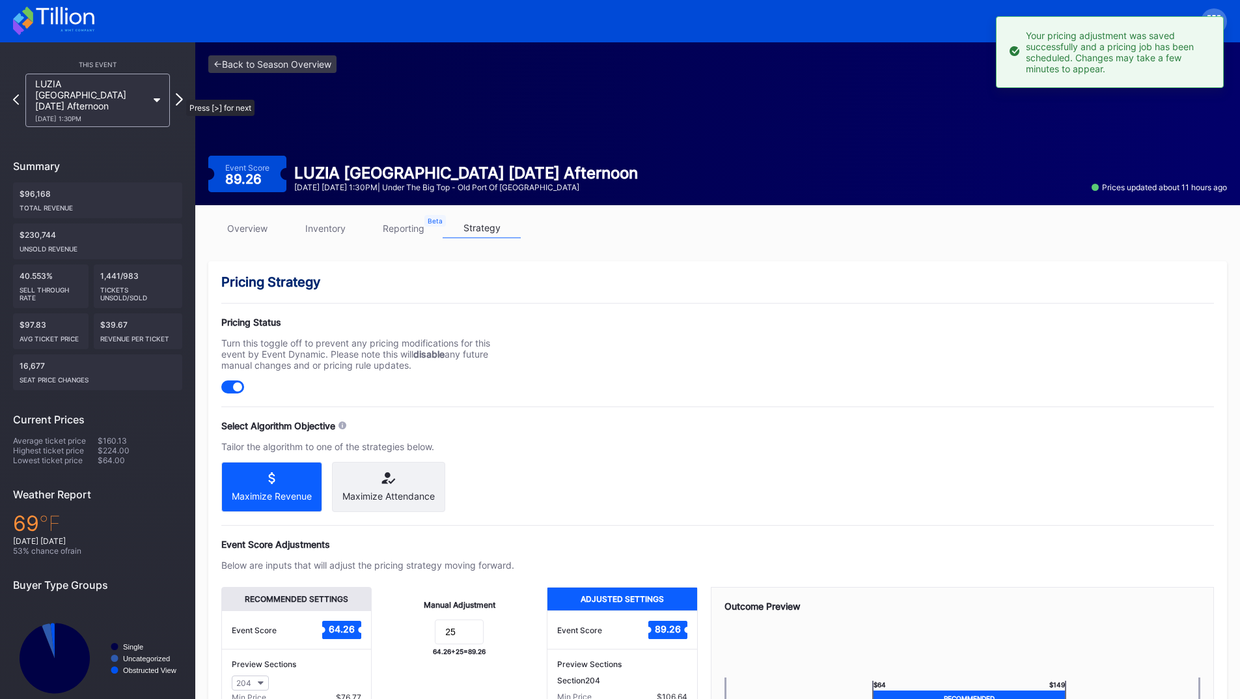
click at [180, 93] on icon at bounding box center [179, 99] width 7 height 12
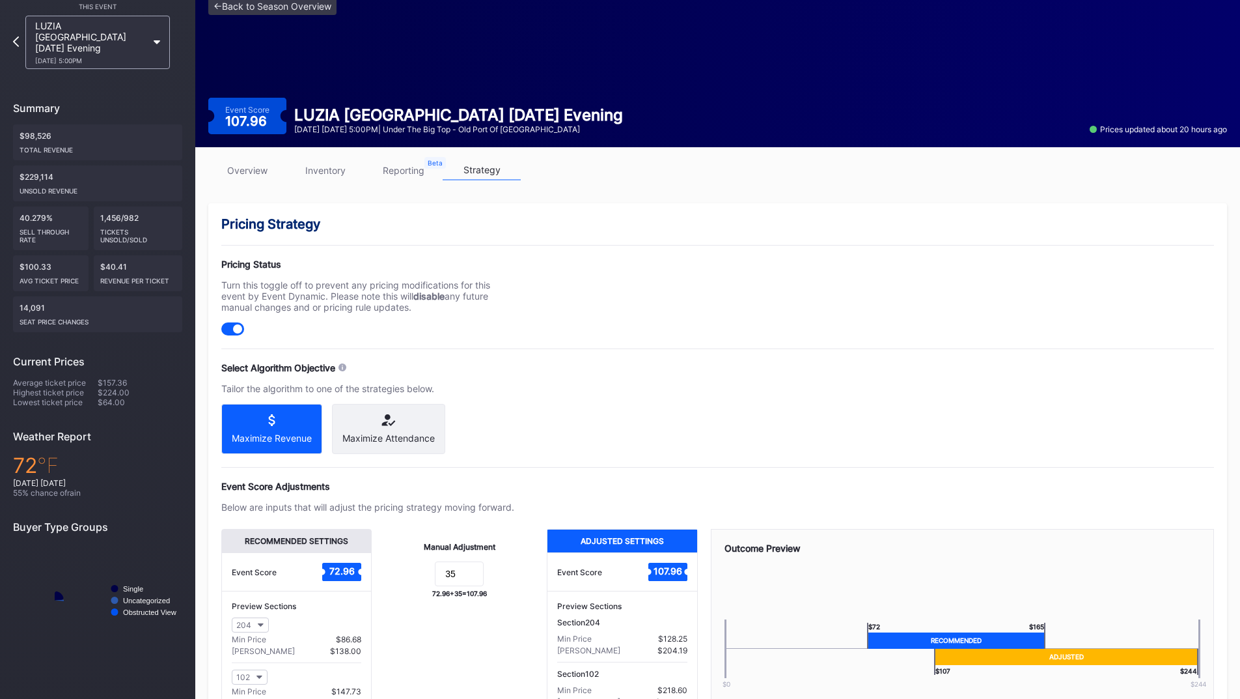
scroll to position [180, 0]
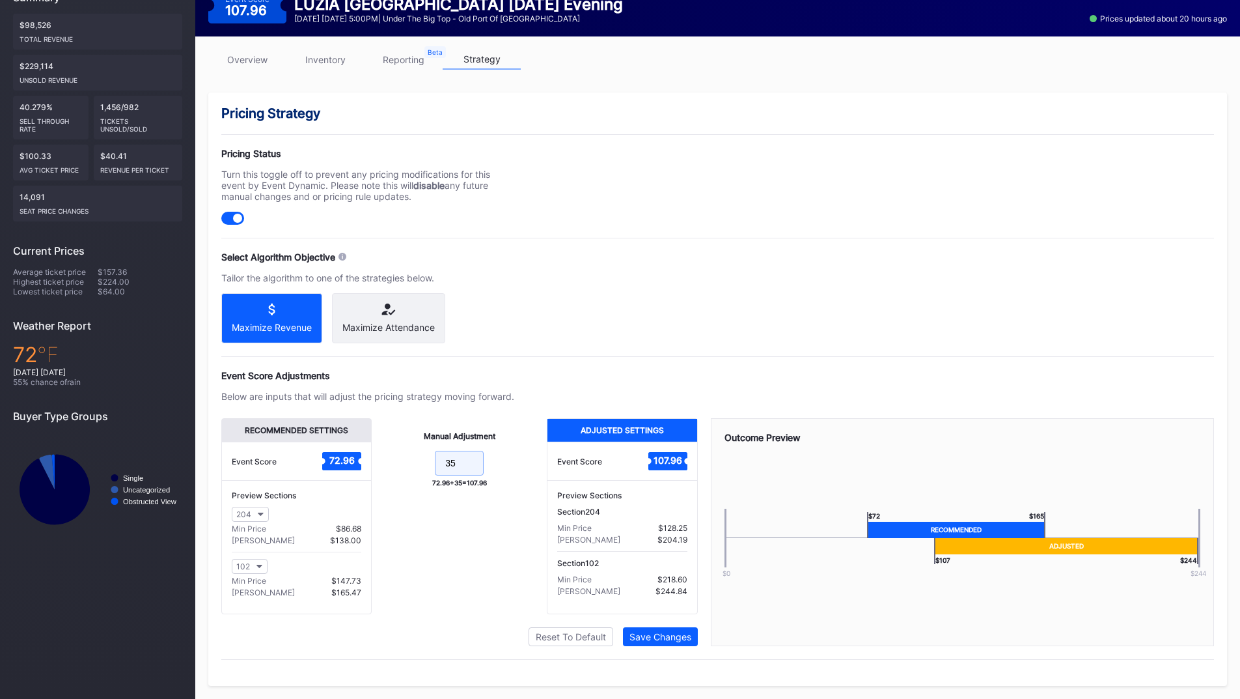
drag, startPoint x: 445, startPoint y: 466, endPoint x: 421, endPoint y: 466, distance: 24.1
click at [421, 466] on form "35" at bounding box center [459, 465] width 149 height 28
drag, startPoint x: 471, startPoint y: 449, endPoint x: 462, endPoint y: 454, distance: 10.5
click at [462, 453] on div "Manual Adjustment 35 72.96 + 35 = 107.96" at bounding box center [459, 516] width 175 height 196
drag, startPoint x: 469, startPoint y: 462, endPoint x: 392, endPoint y: 465, distance: 77.5
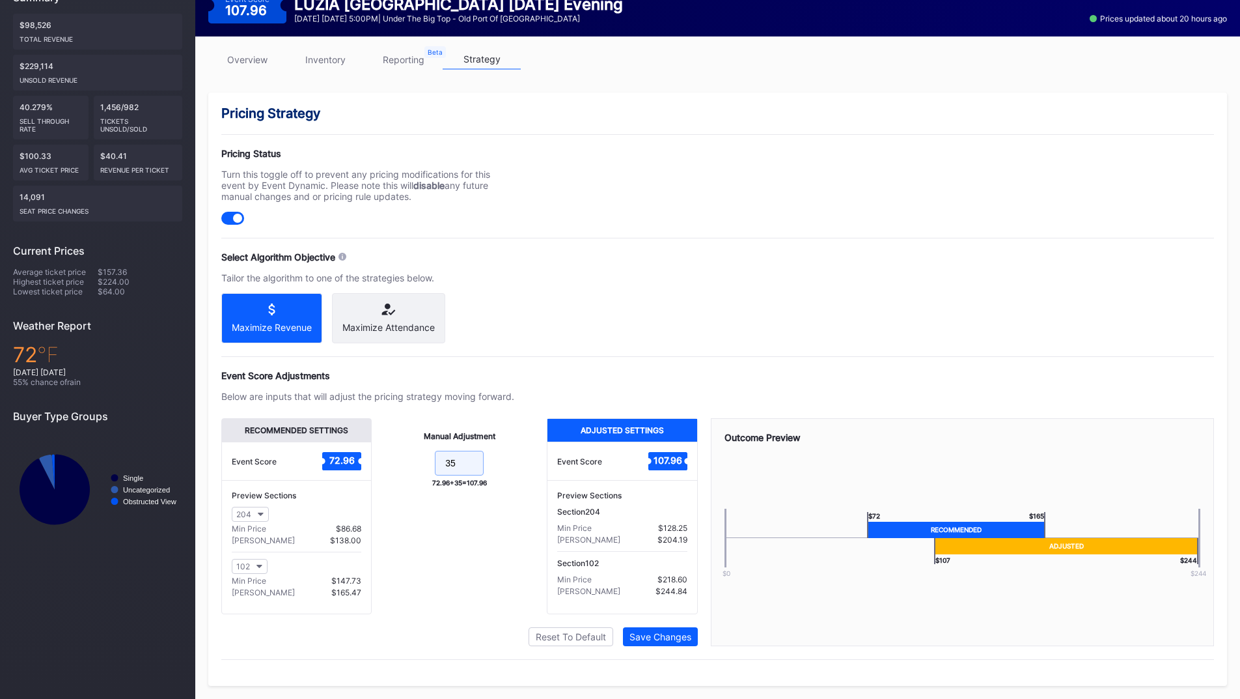
click at [392, 465] on form "35" at bounding box center [459, 465] width 149 height 28
type input "25"
click at [658, 636] on div "Save Changes" at bounding box center [661, 636] width 62 height 11
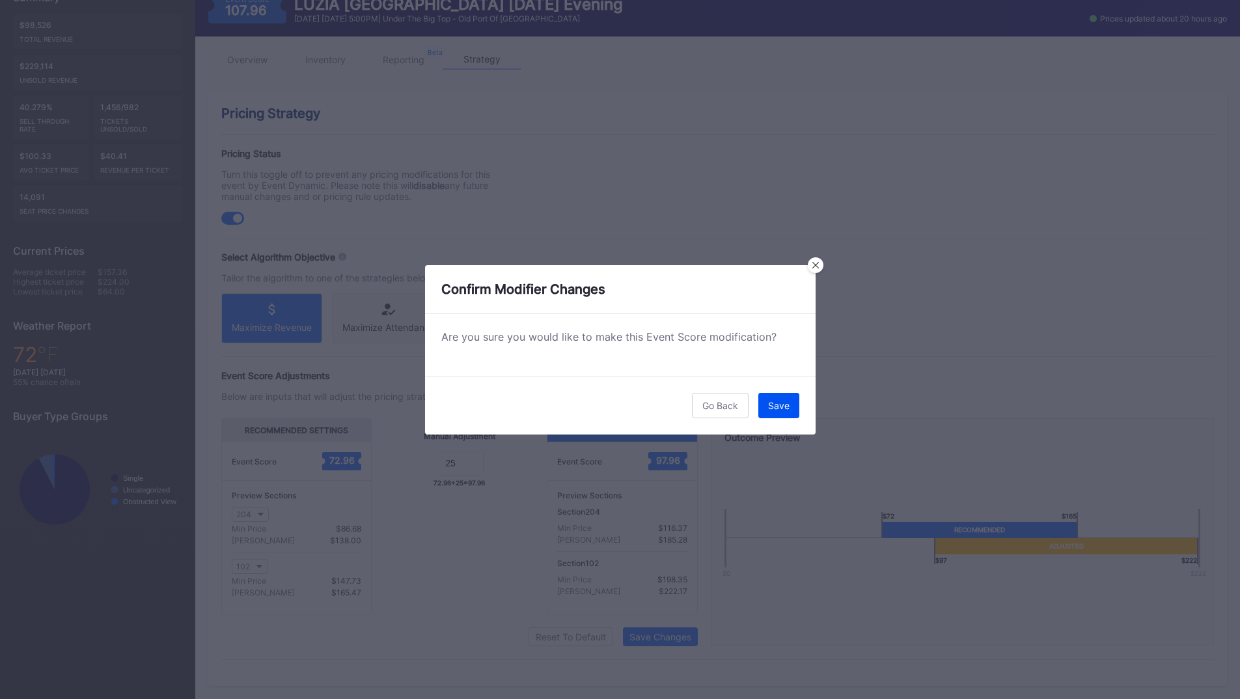
click at [776, 416] on button "Save" at bounding box center [779, 405] width 41 height 25
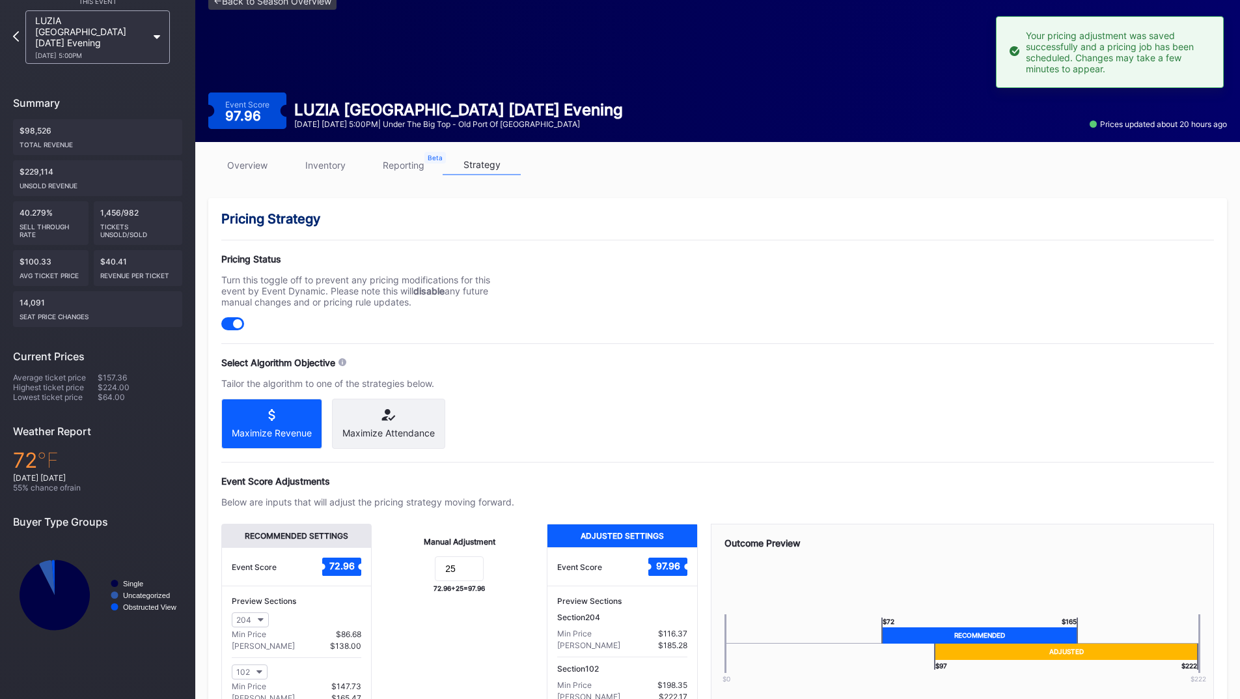
scroll to position [0, 0]
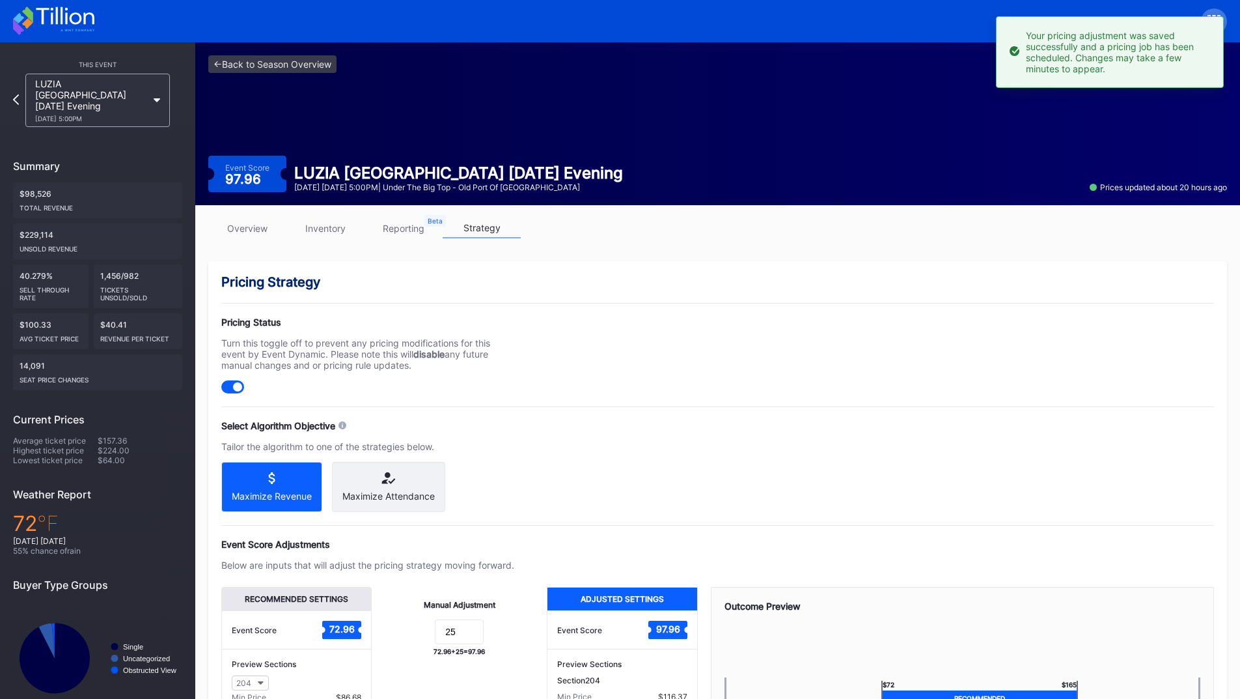
click at [77, 20] on icon at bounding box center [53, 21] width 81 height 29
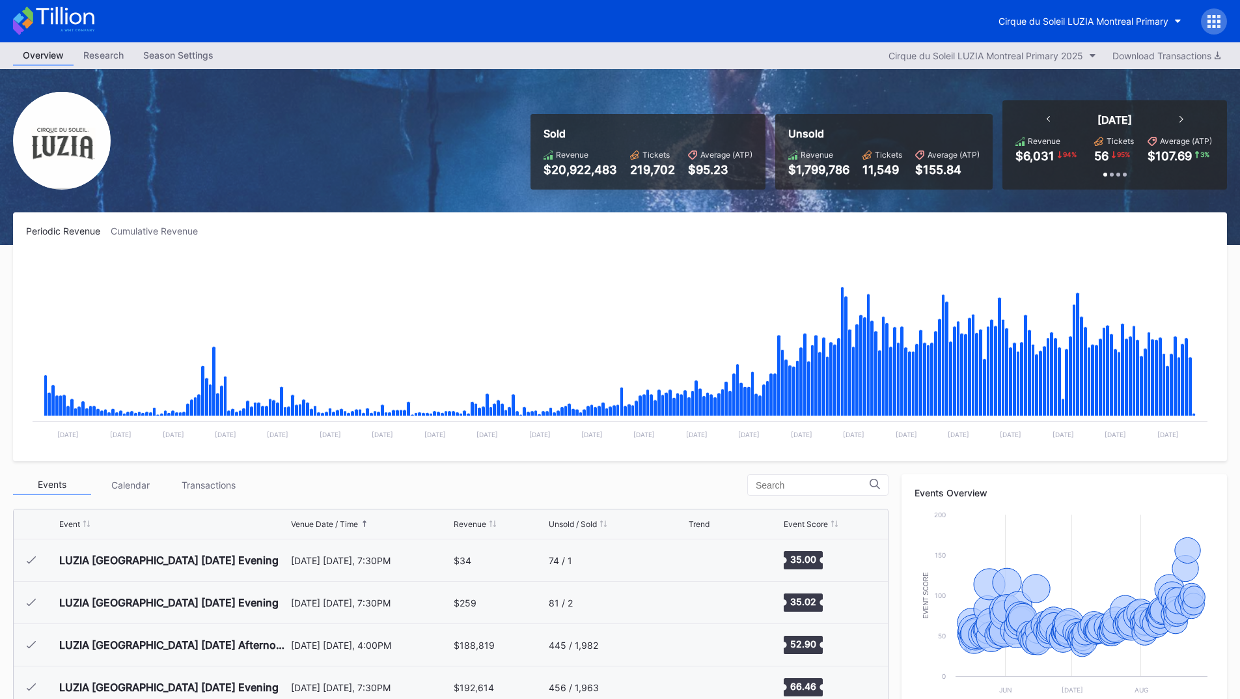
scroll to position [5034, 0]
